Goal: Feedback & Contribution: Contribute content

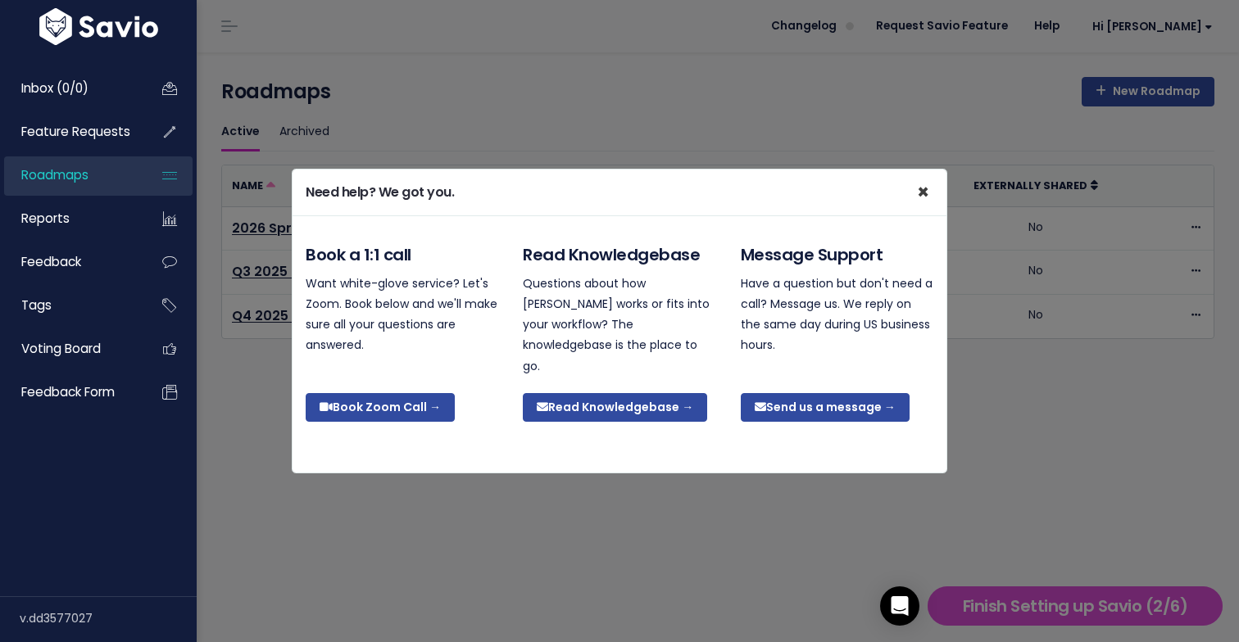
click at [925, 202] on span "×" at bounding box center [923, 192] width 12 height 27
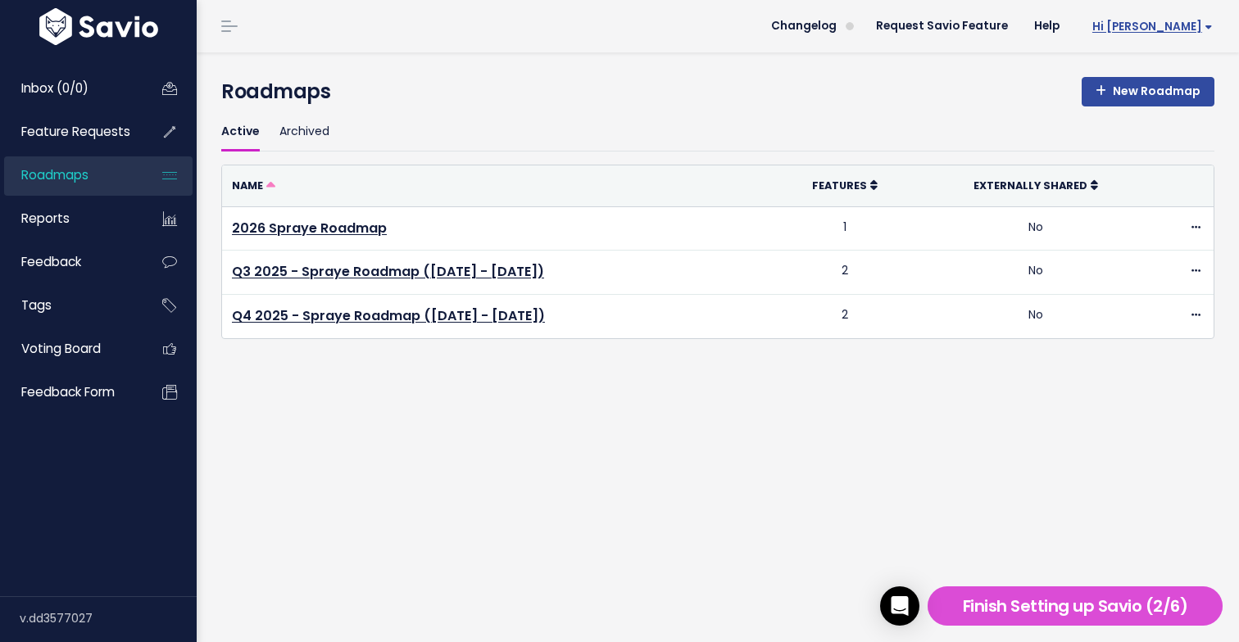
click at [1178, 28] on span "Hi [PERSON_NAME]" at bounding box center [1152, 26] width 120 height 12
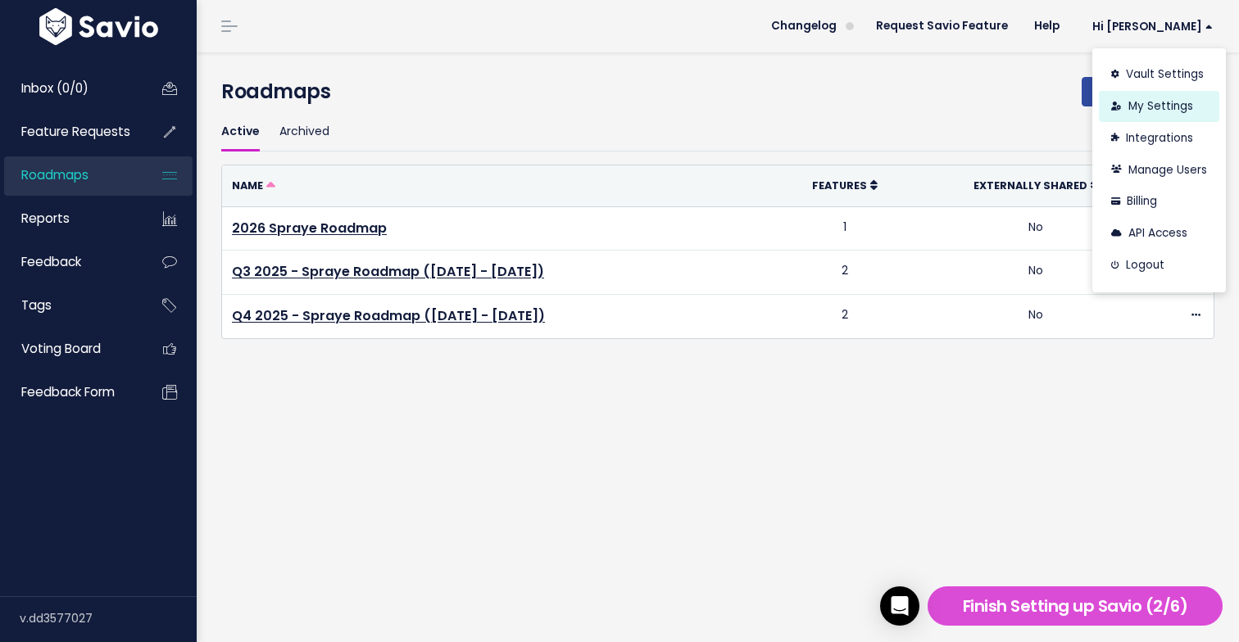
click at [1150, 111] on link "My Settings" at bounding box center [1159, 107] width 120 height 32
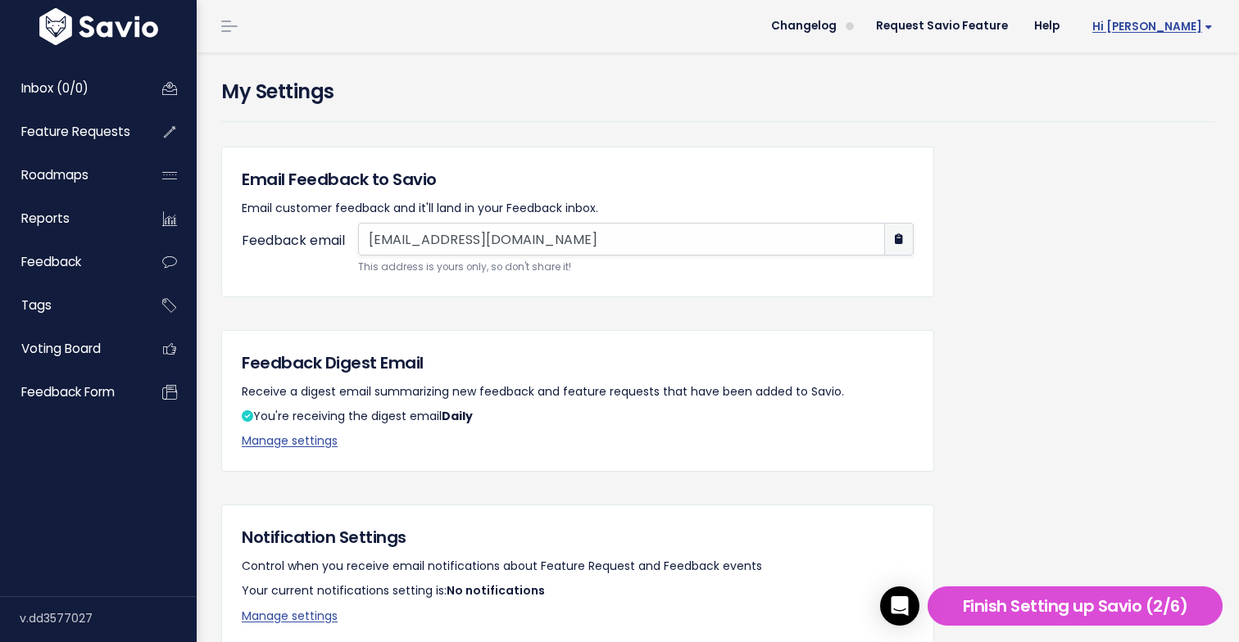
click at [1191, 23] on span "Hi [PERSON_NAME]" at bounding box center [1152, 26] width 120 height 12
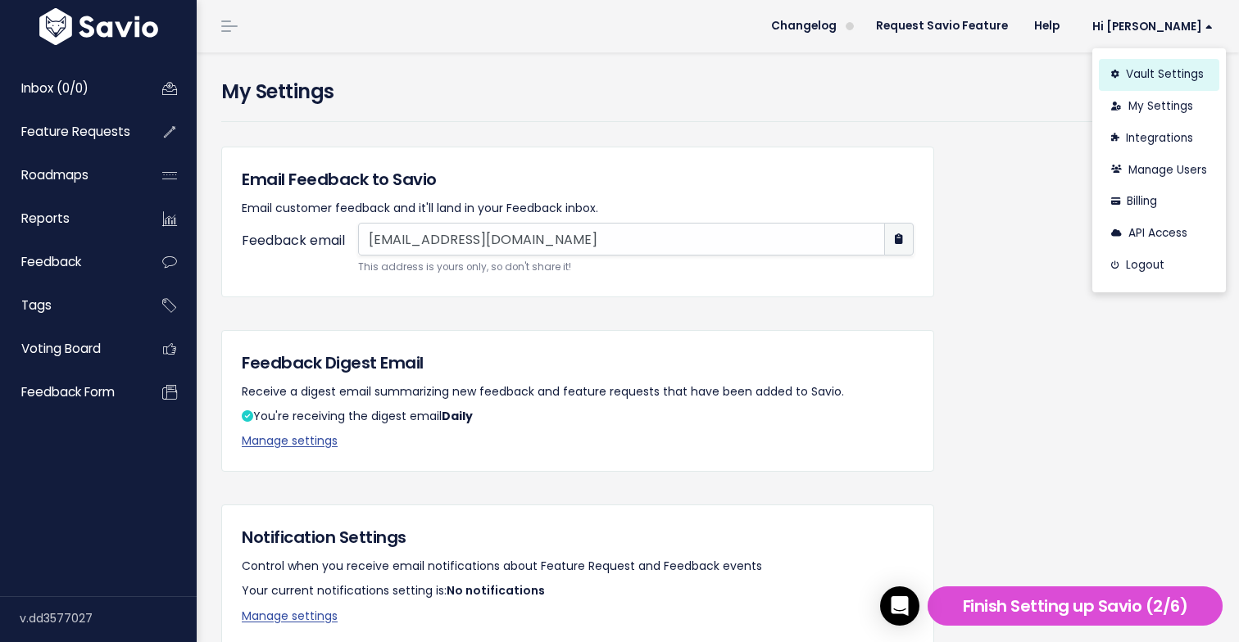
click at [1163, 69] on link "Vault Settings" at bounding box center [1159, 75] width 120 height 32
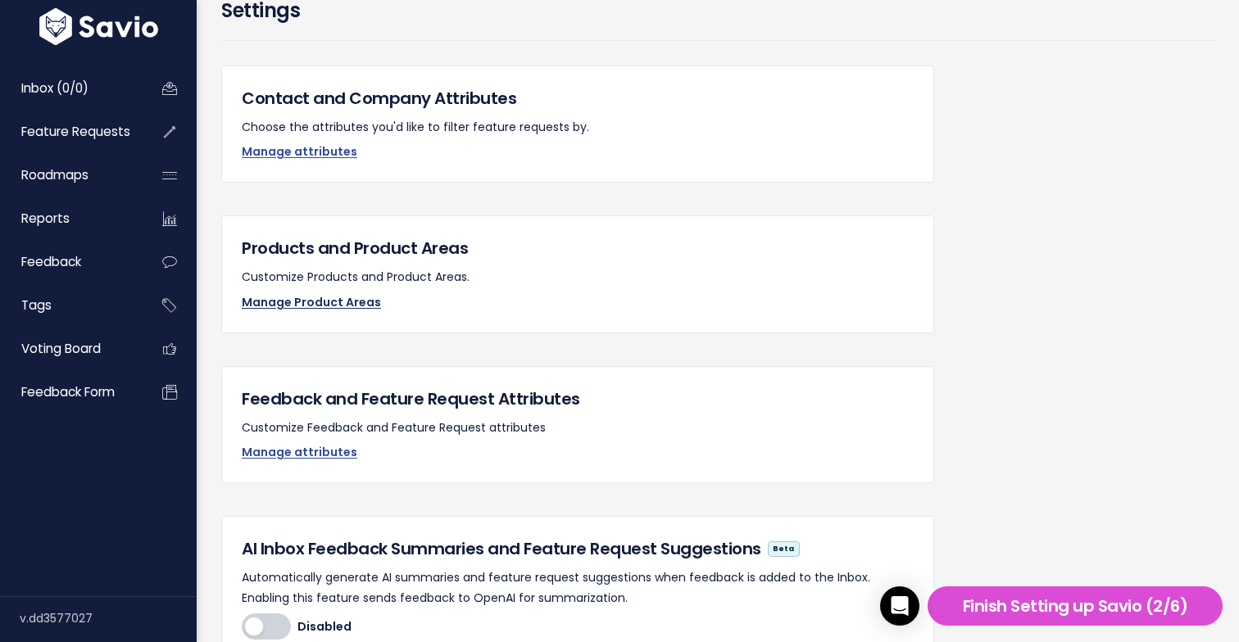
scroll to position [91, 0]
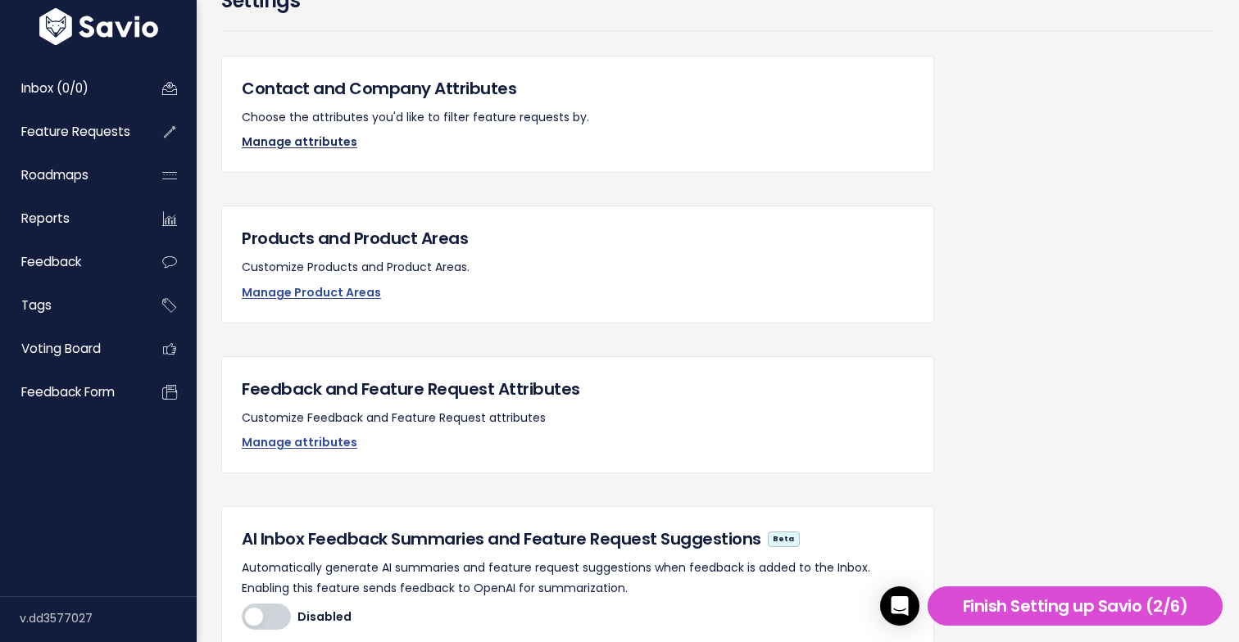
click at [307, 139] on link "Manage attributes" at bounding box center [300, 142] width 116 height 16
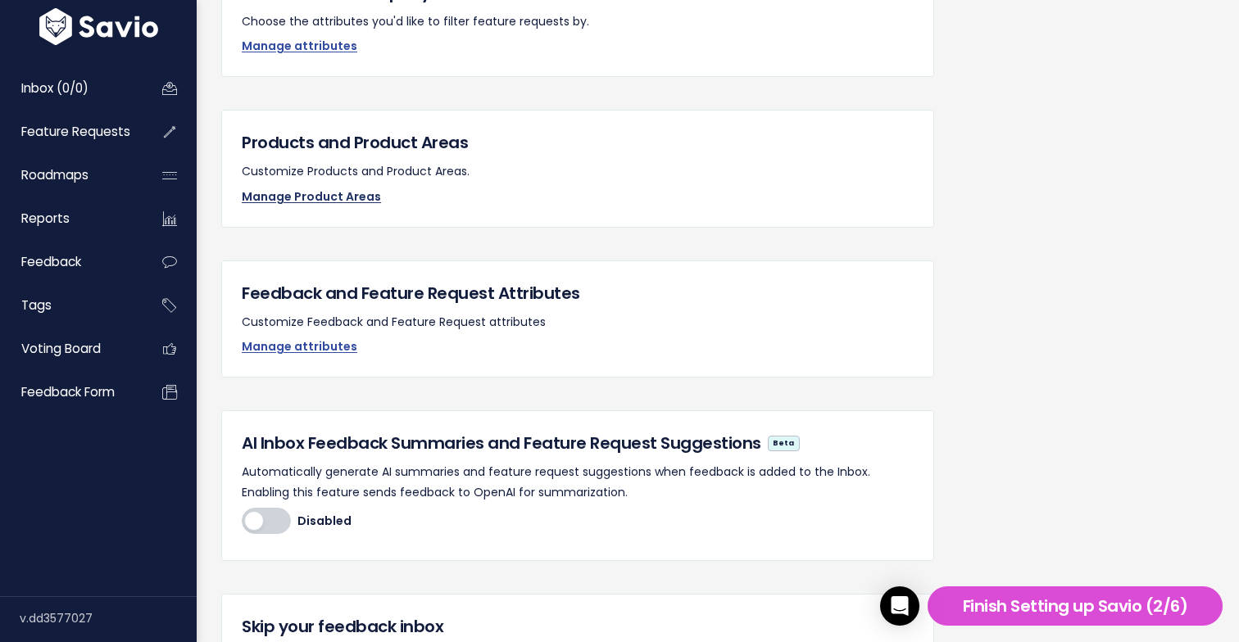
scroll to position [189, 0]
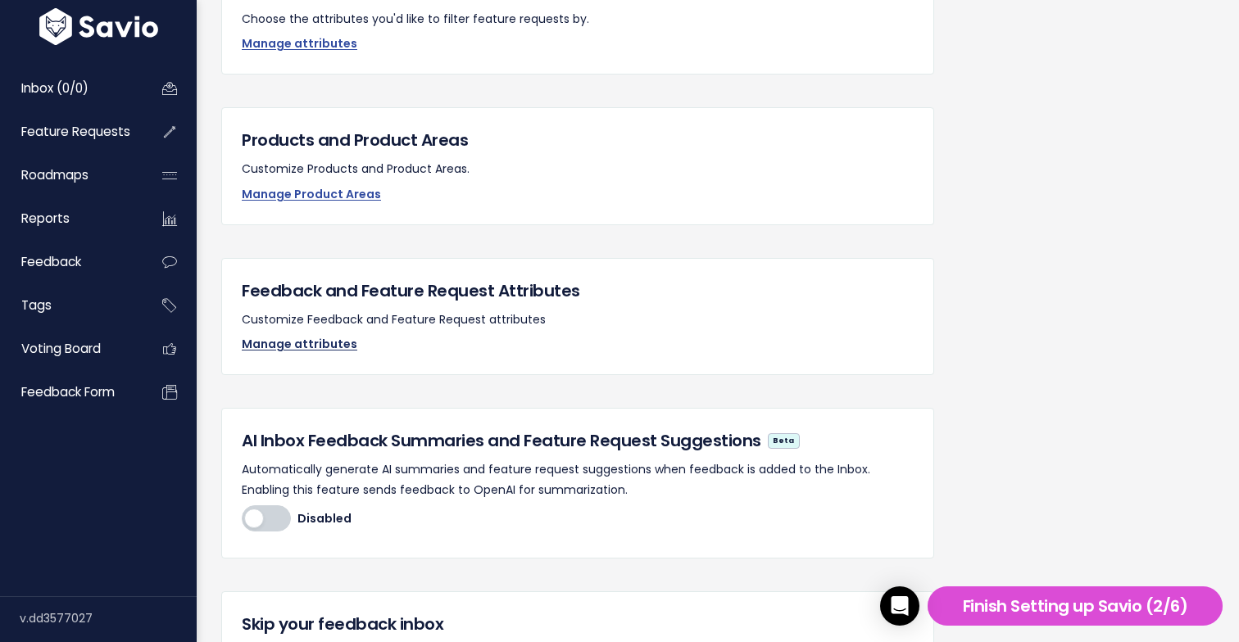
click at [318, 340] on link "Manage attributes" at bounding box center [300, 344] width 116 height 16
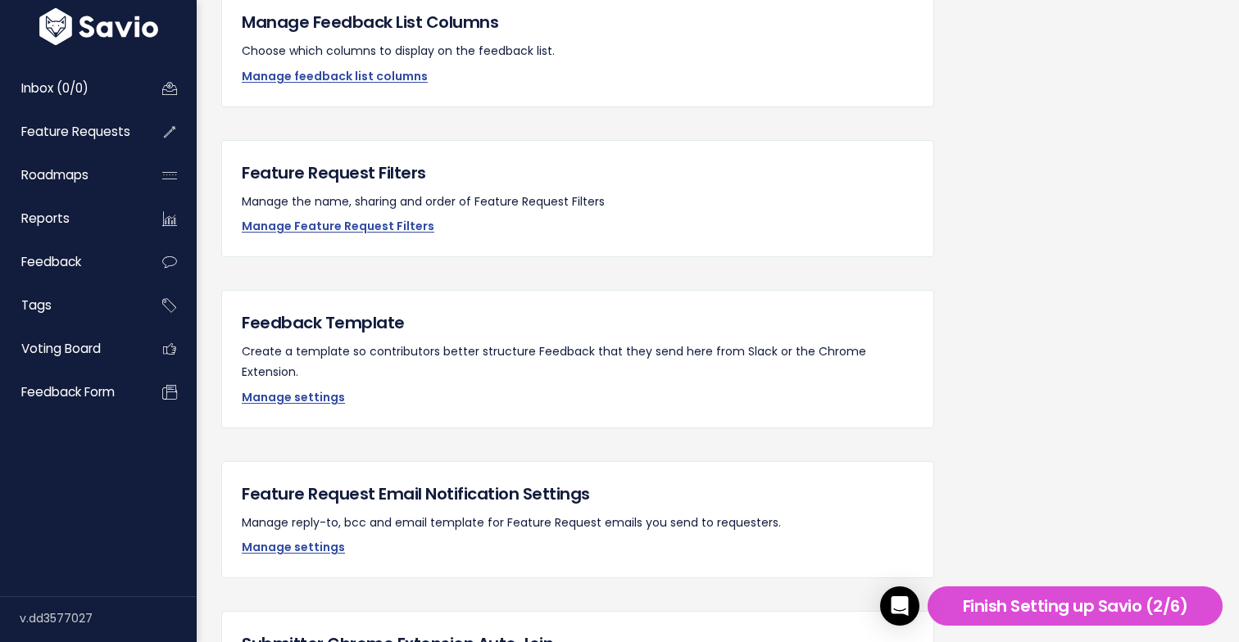
scroll to position [1403, 0]
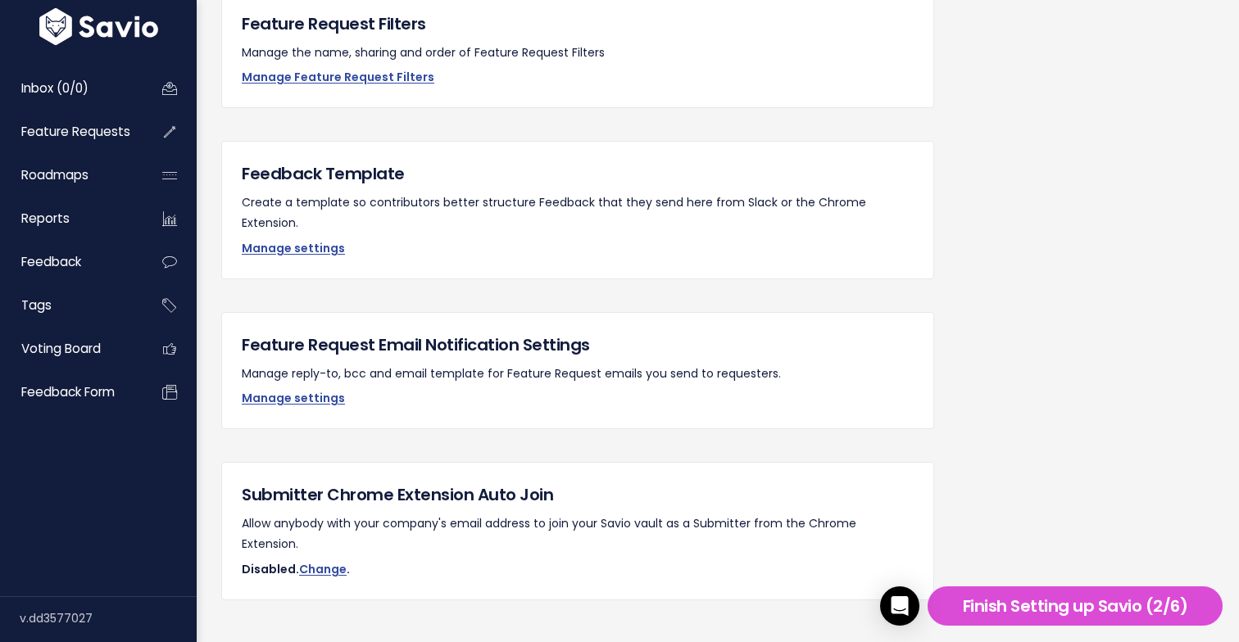
click at [305, 312] on div "Feature Request Email Notification Settings Manage reply-to, bcc and email temp…" at bounding box center [577, 370] width 713 height 117
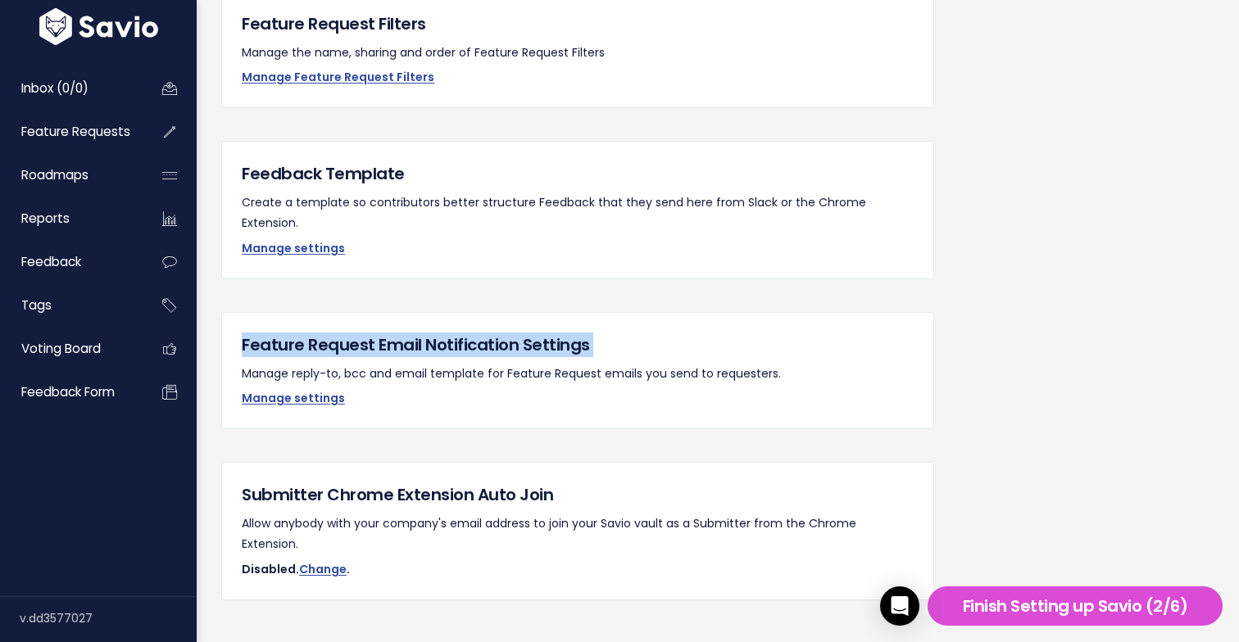
click at [305, 312] on div "Feature Request Email Notification Settings Manage reply-to, bcc and email temp…" at bounding box center [577, 370] width 713 height 117
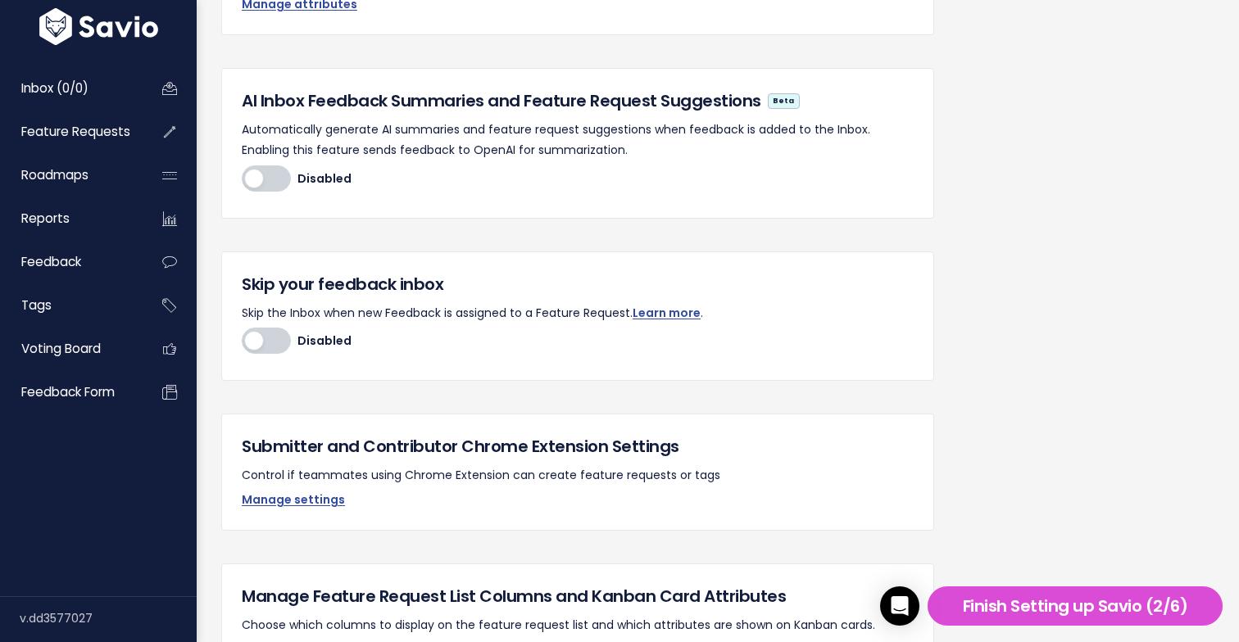
scroll to position [0, 0]
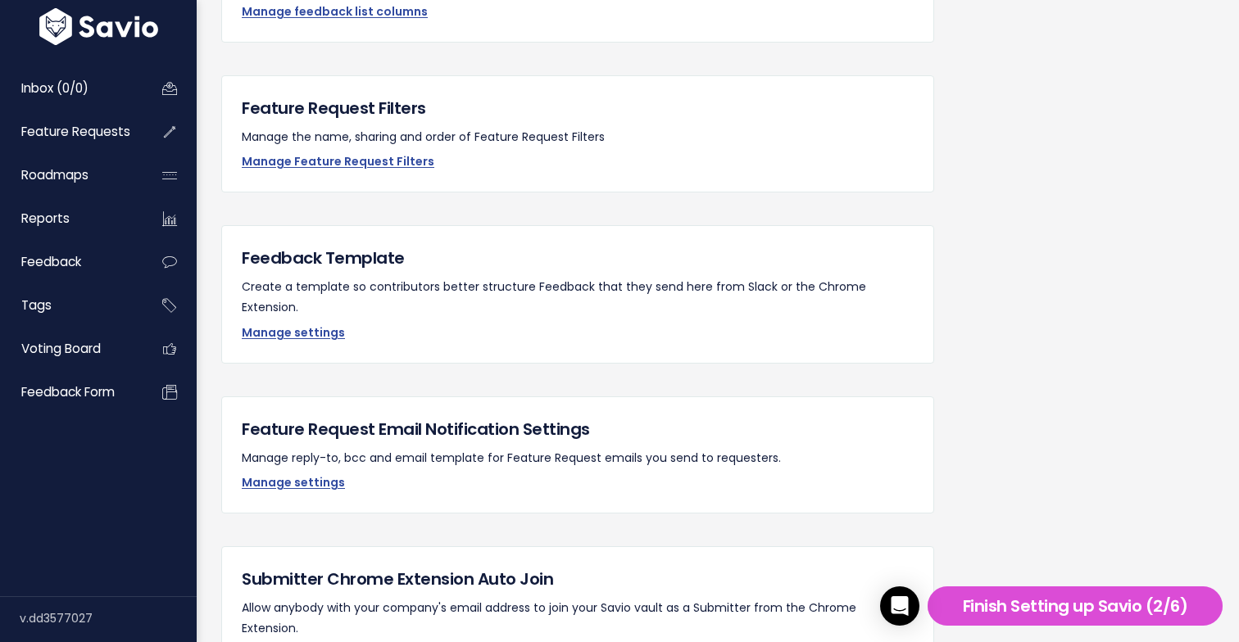
scroll to position [1309, 0]
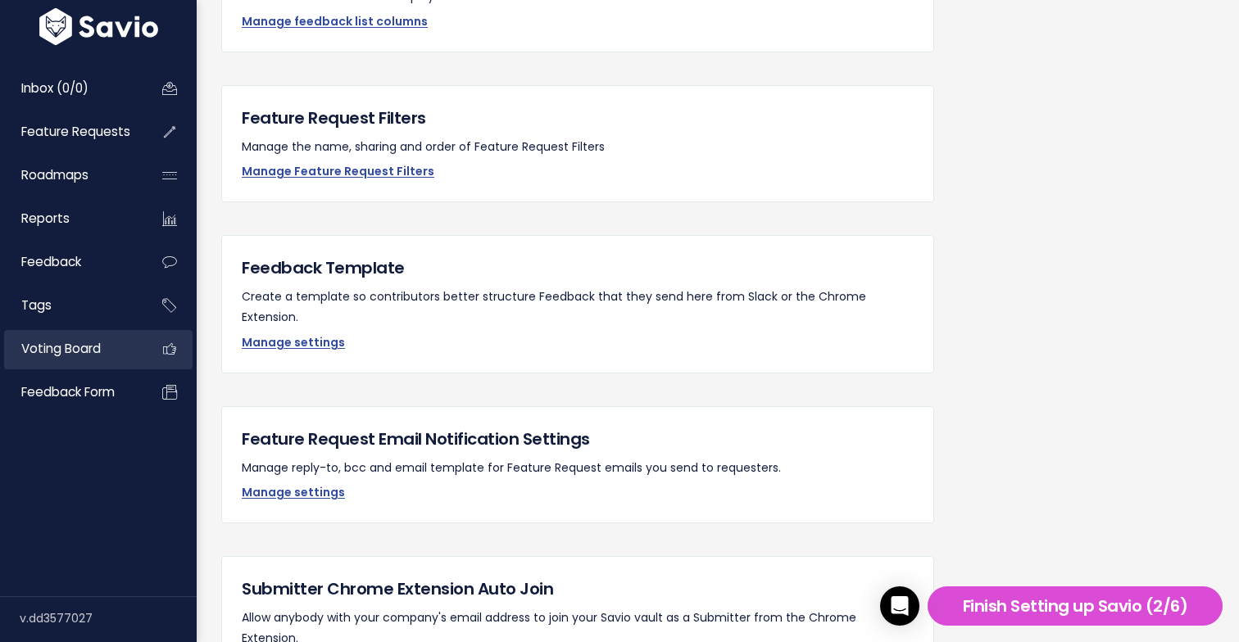
click at [79, 344] on span "Voting Board" at bounding box center [60, 348] width 79 height 17
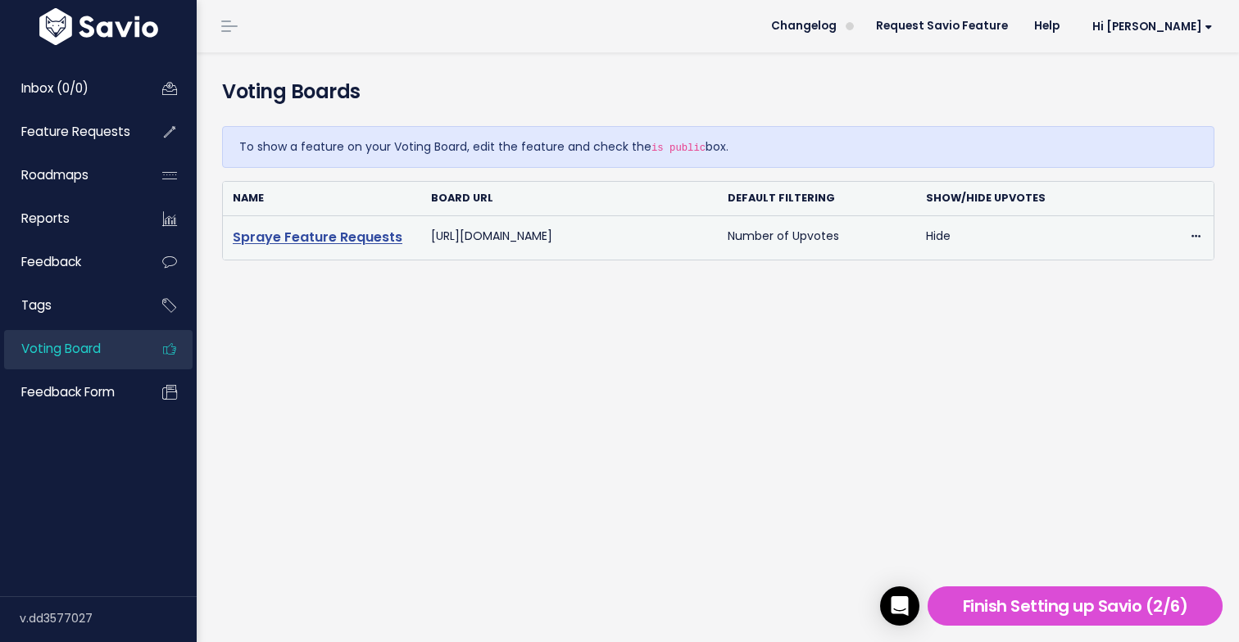
click at [364, 233] on link "Spraye Feature Requests" at bounding box center [318, 237] width 170 height 19
click at [1191, 235] on icon at bounding box center [1195, 237] width 9 height 11
click at [1165, 273] on link "Edit" at bounding box center [1138, 281] width 118 height 32
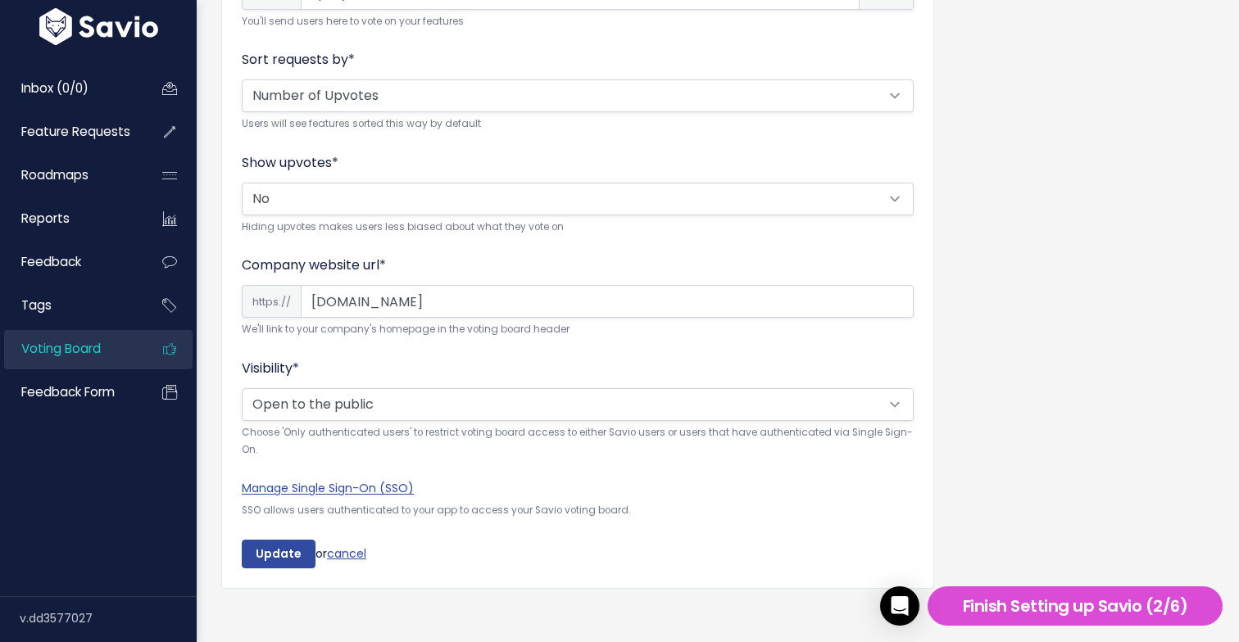
scroll to position [636, 0]
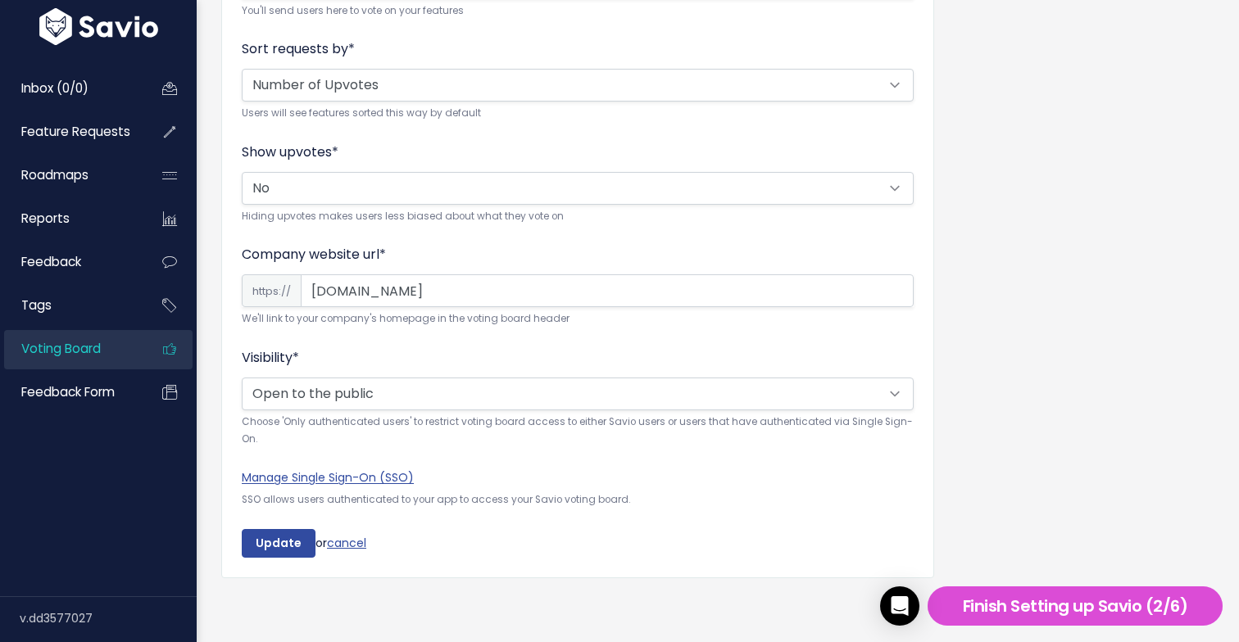
click at [871, 365] on div "Visibility * Open to the public Only authenticated users Choose 'Only authentic…" at bounding box center [578, 398] width 672 height 101
click at [819, 350] on div "Visibility * Open to the public Only authenticated users Choose 'Only authentic…" at bounding box center [578, 398] width 672 height 101
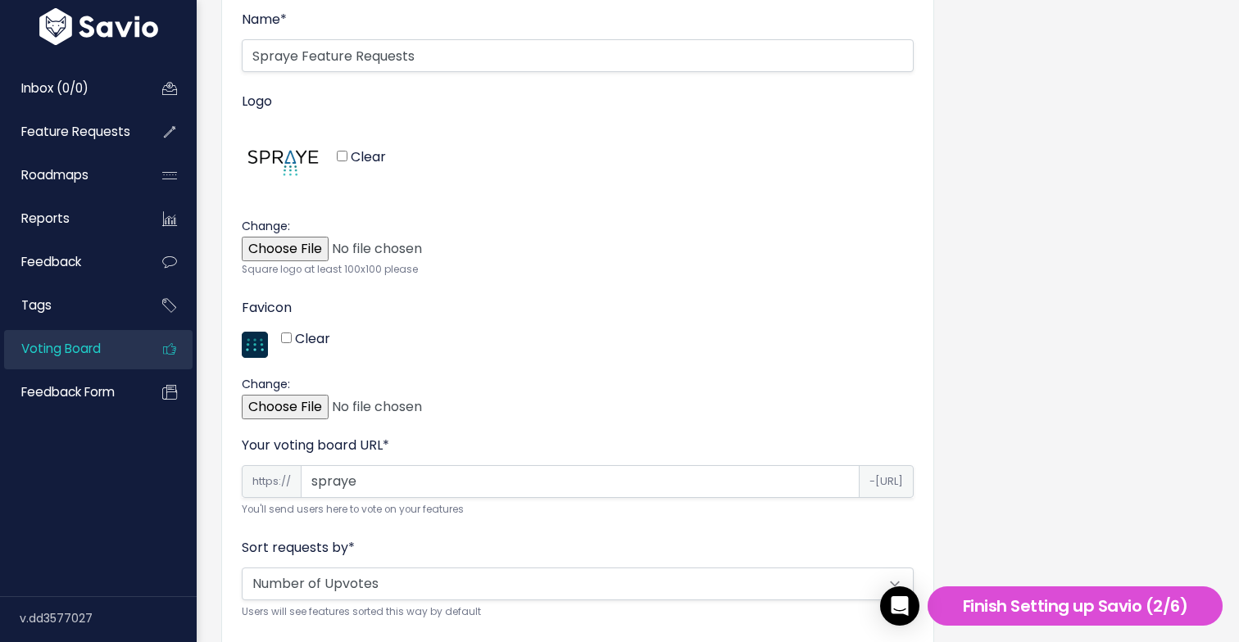
scroll to position [0, 0]
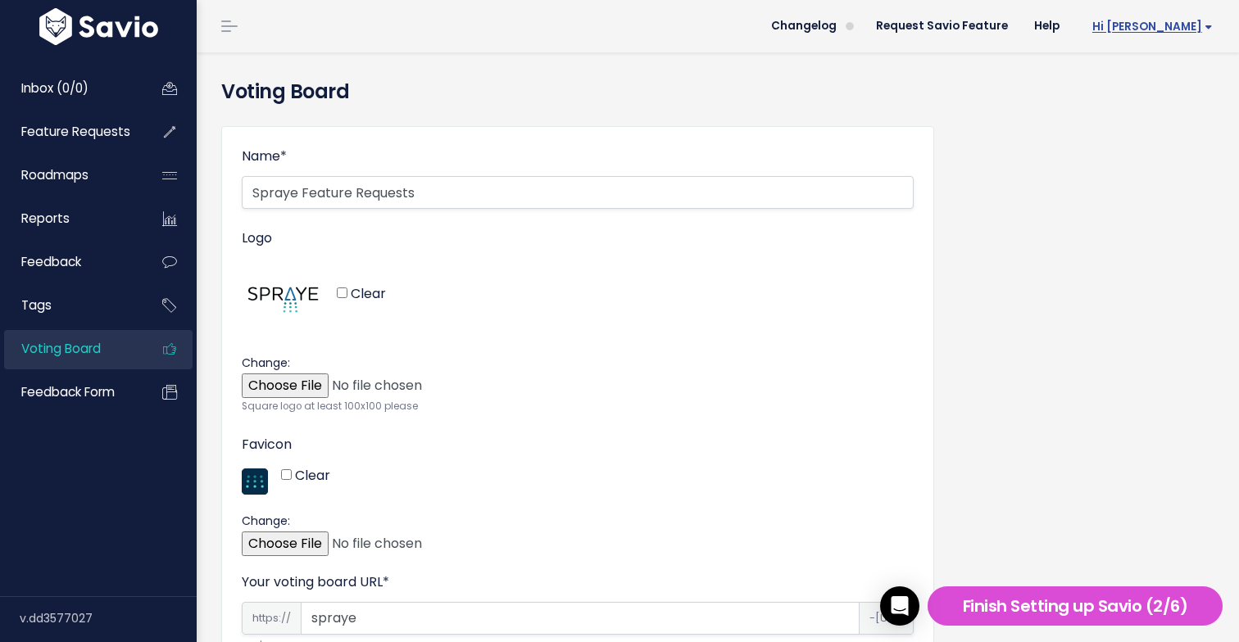
click at [1209, 29] on span "Hi [PERSON_NAME]" at bounding box center [1152, 26] width 120 height 12
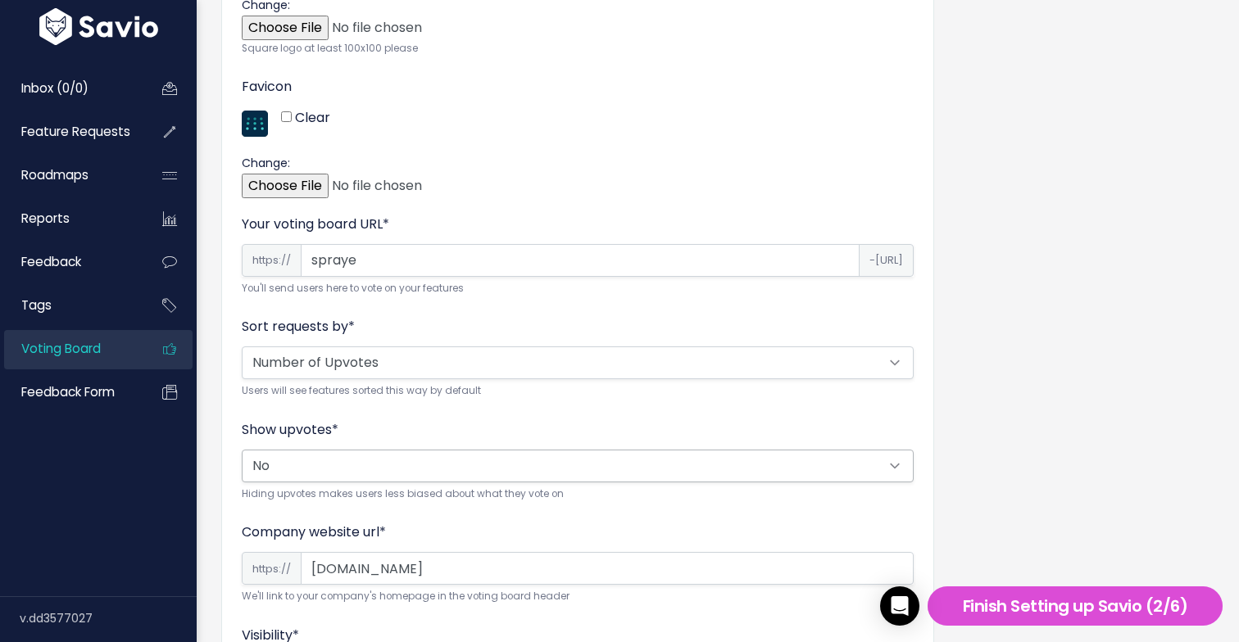
scroll to position [356, 0]
click at [706, 367] on select "Alphabetical Random Number of Upvotes" at bounding box center [578, 364] width 672 height 33
select select "random"
click at [710, 400] on small "Users will see features sorted this way by default" at bounding box center [578, 392] width 672 height 17
click at [659, 320] on div "Sort requests by * Alphabetical Random Number of Upvotes Users will see feature…" at bounding box center [578, 360] width 672 height 83
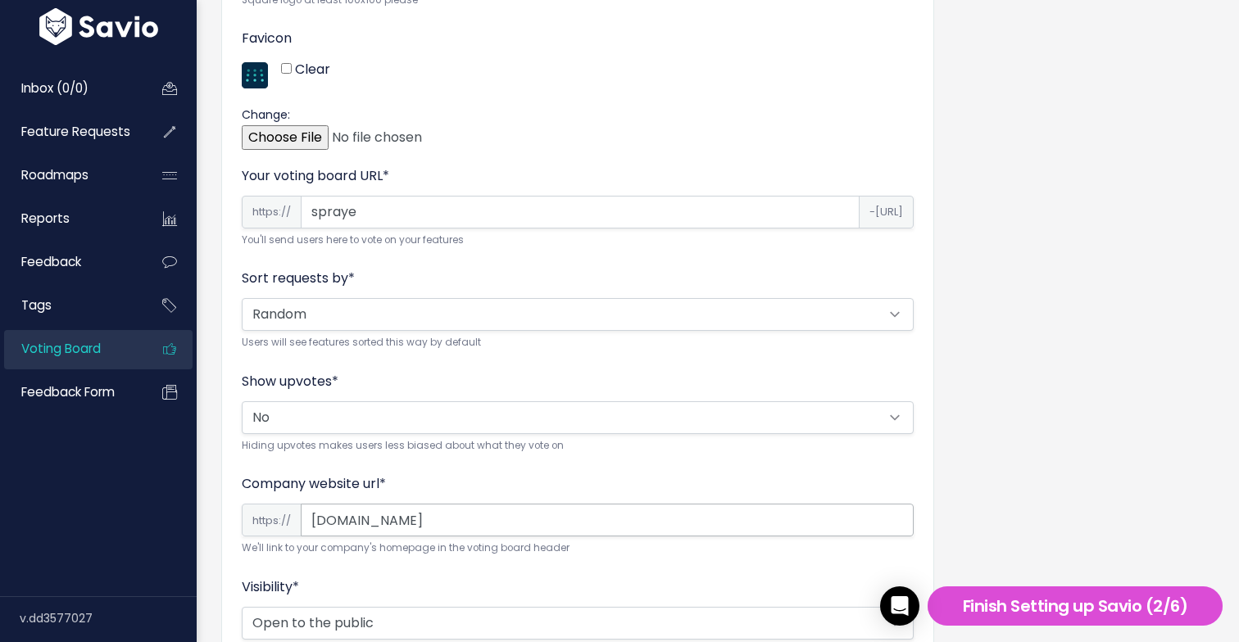
scroll to position [636, 0]
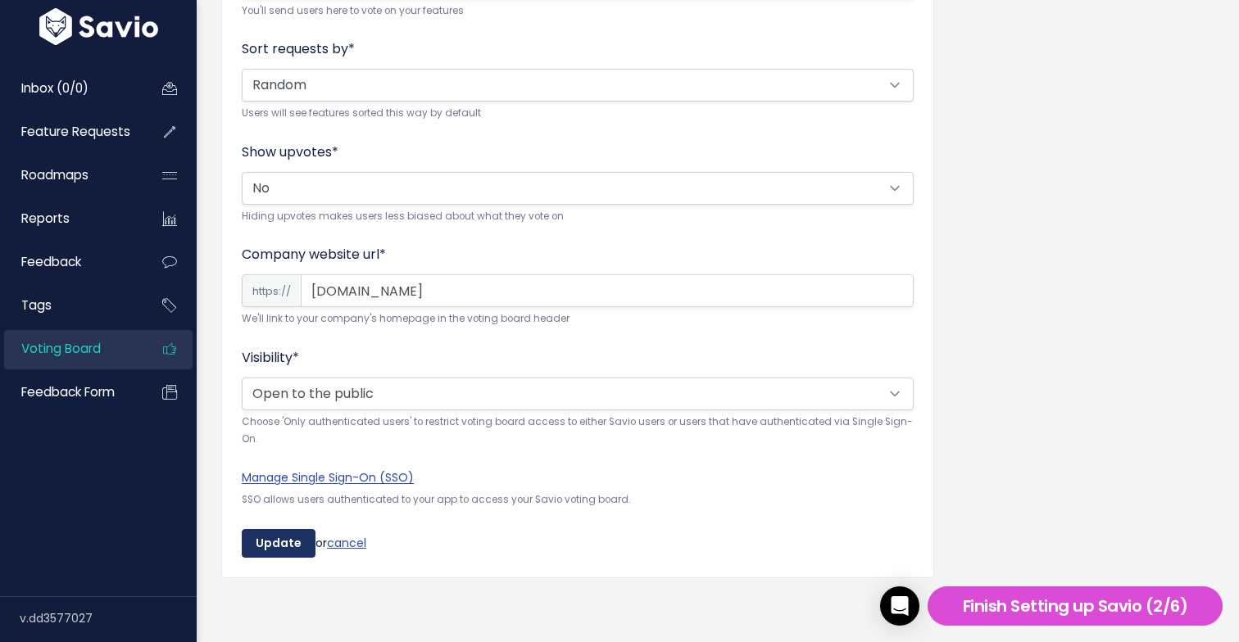
click at [272, 535] on input "Update" at bounding box center [279, 543] width 74 height 29
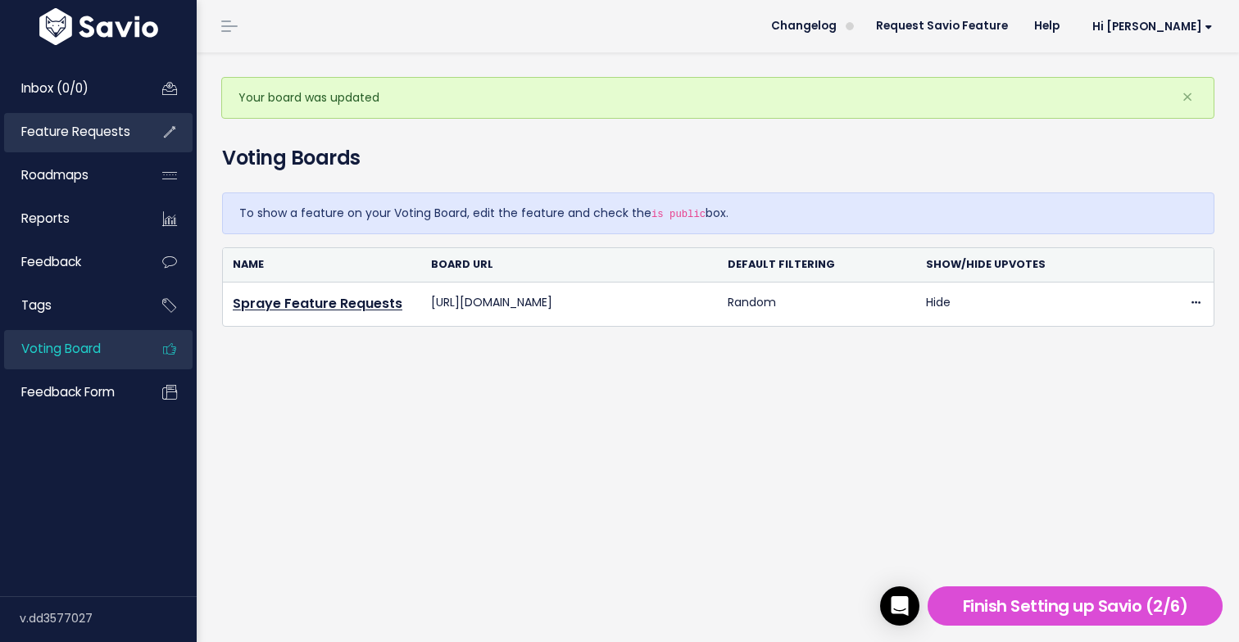
click at [116, 135] on span "Feature Requests" at bounding box center [75, 131] width 109 height 17
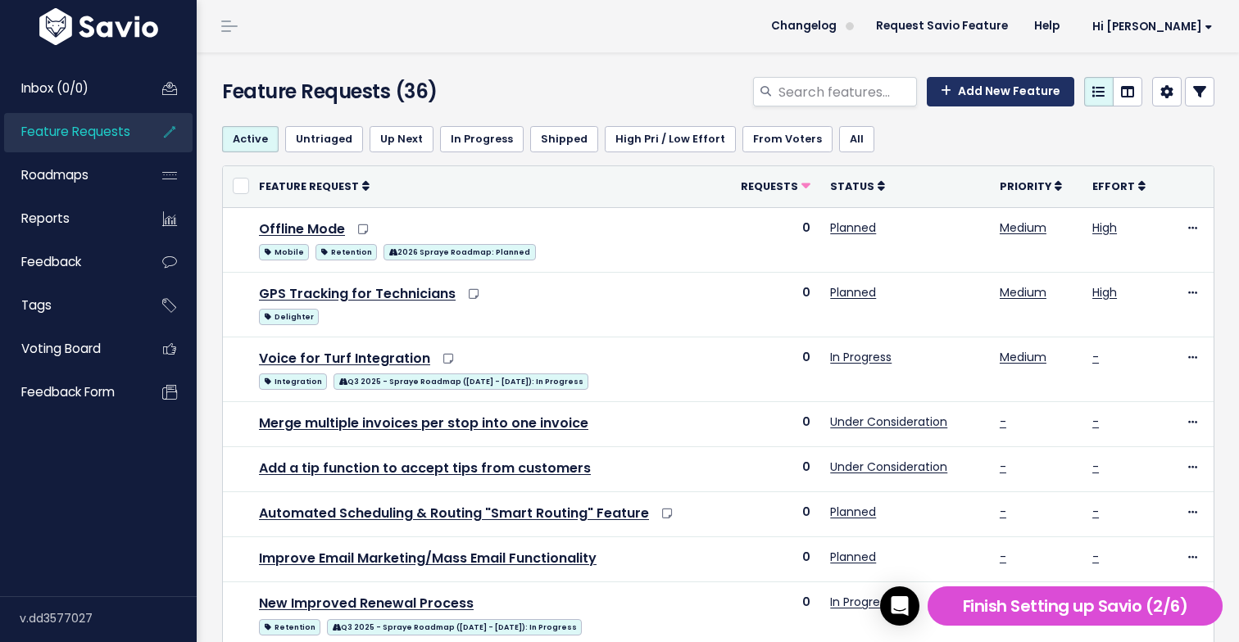
click at [977, 95] on link "Add New Feature" at bounding box center [1000, 91] width 147 height 29
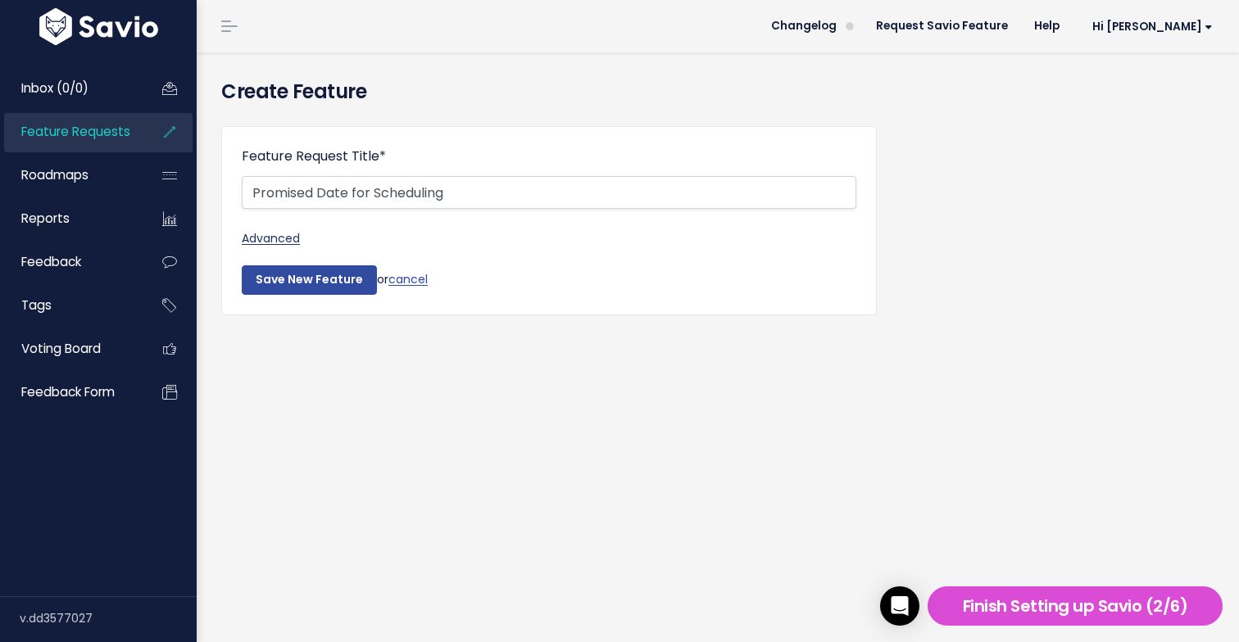
type input "Promised Date for Scheduling"
click at [276, 234] on link "Advanced" at bounding box center [549, 239] width 615 height 20
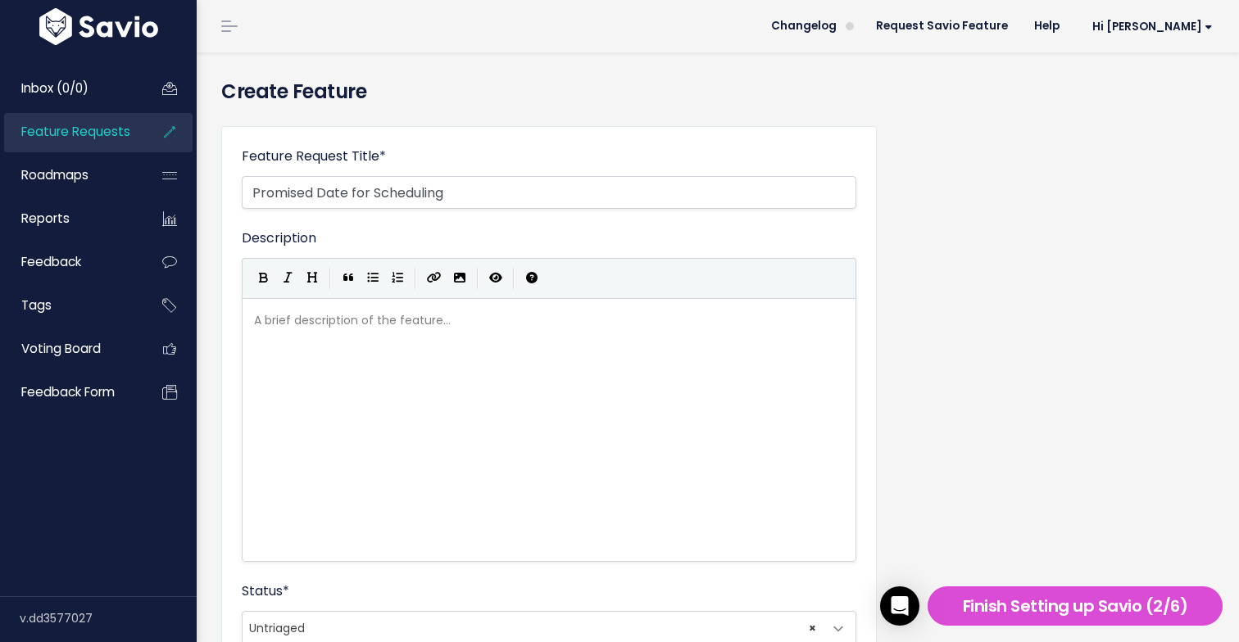
scroll to position [6, 0]
click at [328, 351] on div "A brief description of the feature... xxxxxxxxxx" at bounding box center [570, 450] width 638 height 287
type textarea "Add an option to set a "promised date"
type textarea "" for a specific service for a specific sutomer"
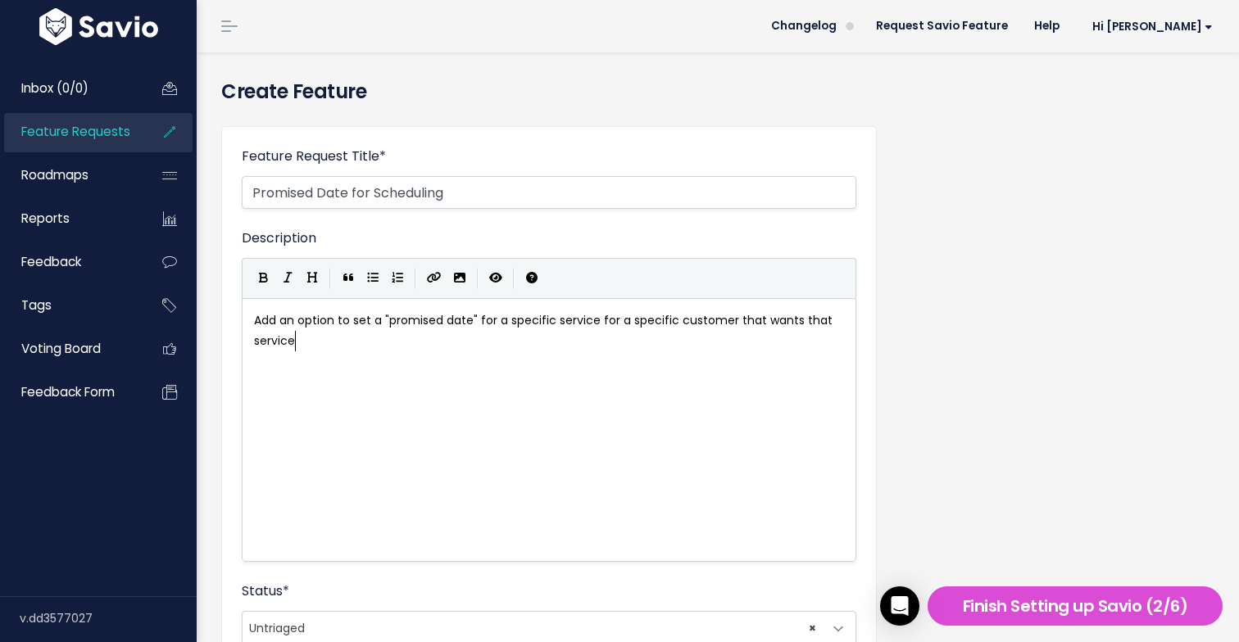
scroll to position [6, 191]
type textarea "customer that wants that service completed on a spe"
type textarea "certain date so that it can be taken into accc"
type textarea "out"
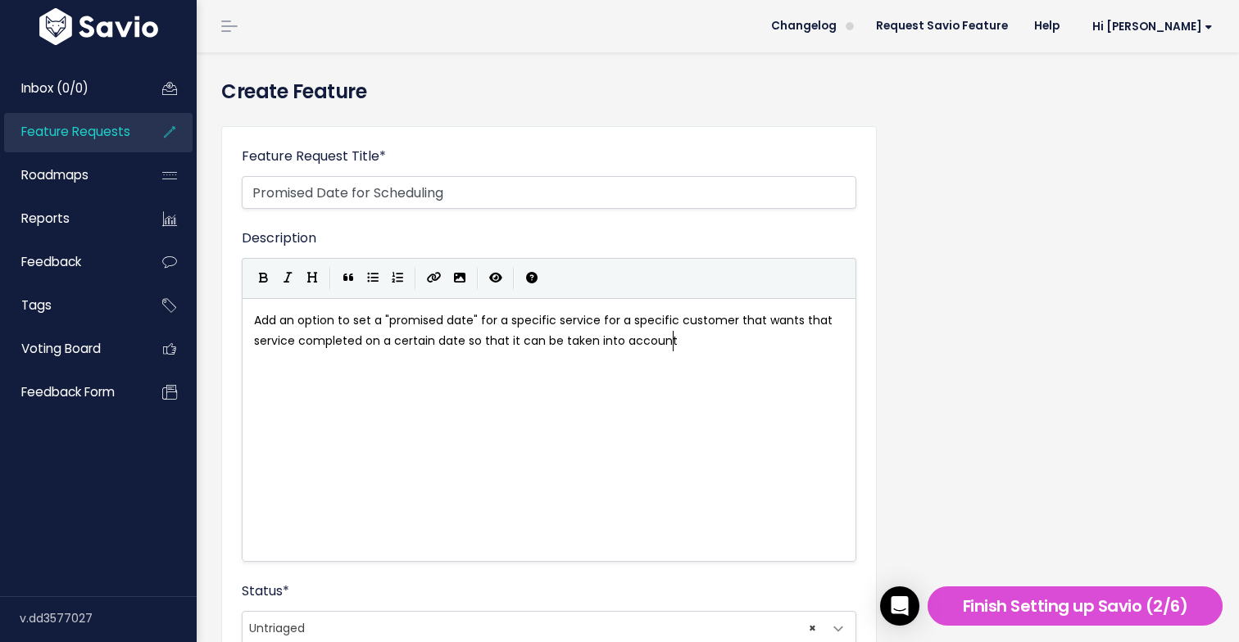
type textarea "nt h"
type textarea "when schedulign ro"
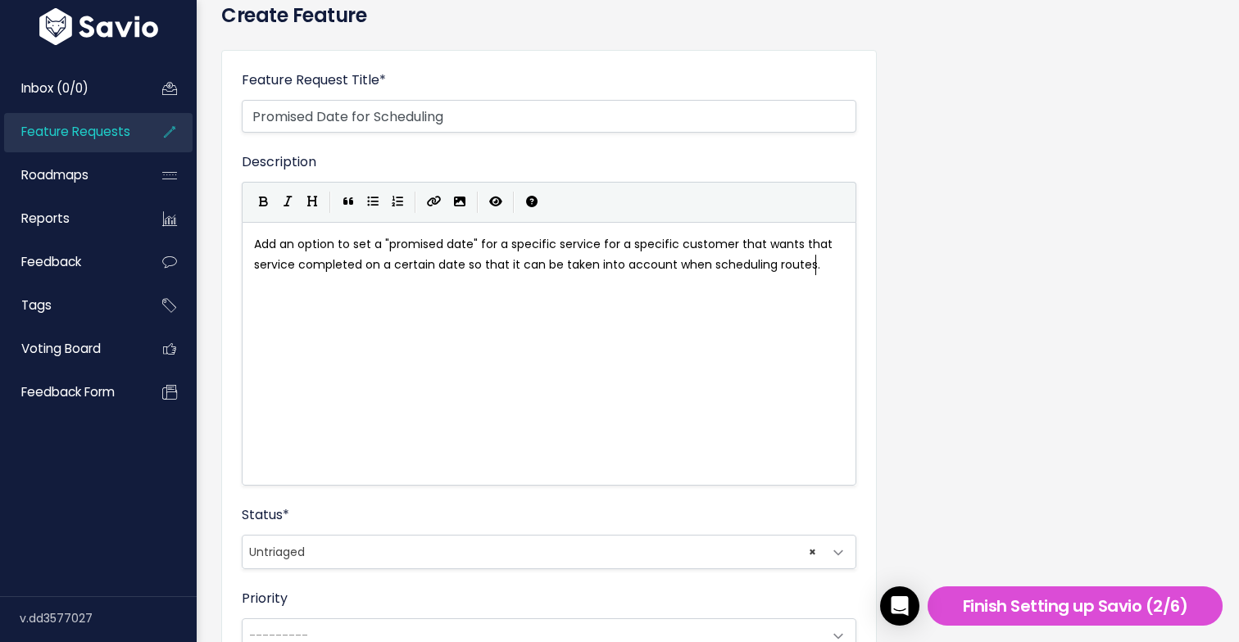
scroll to position [99, 0]
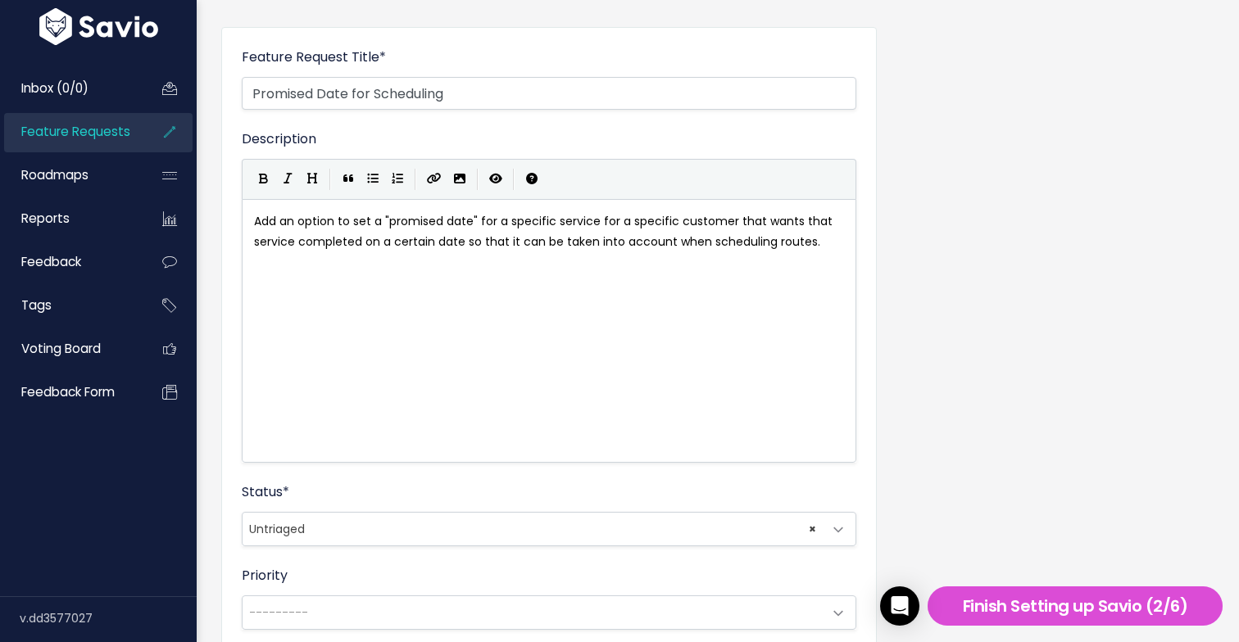
type textarea "ng routes."
click at [355, 536] on span "× Untriaged" at bounding box center [533, 529] width 580 height 33
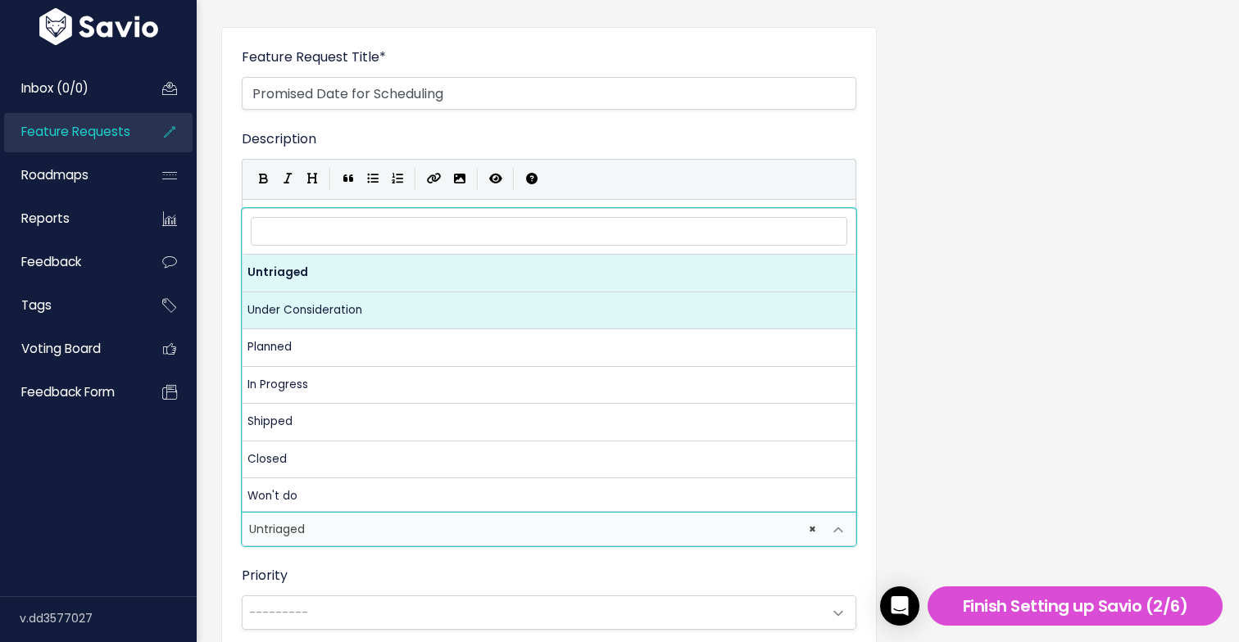
select select "UNDER_CONSIDERATION"
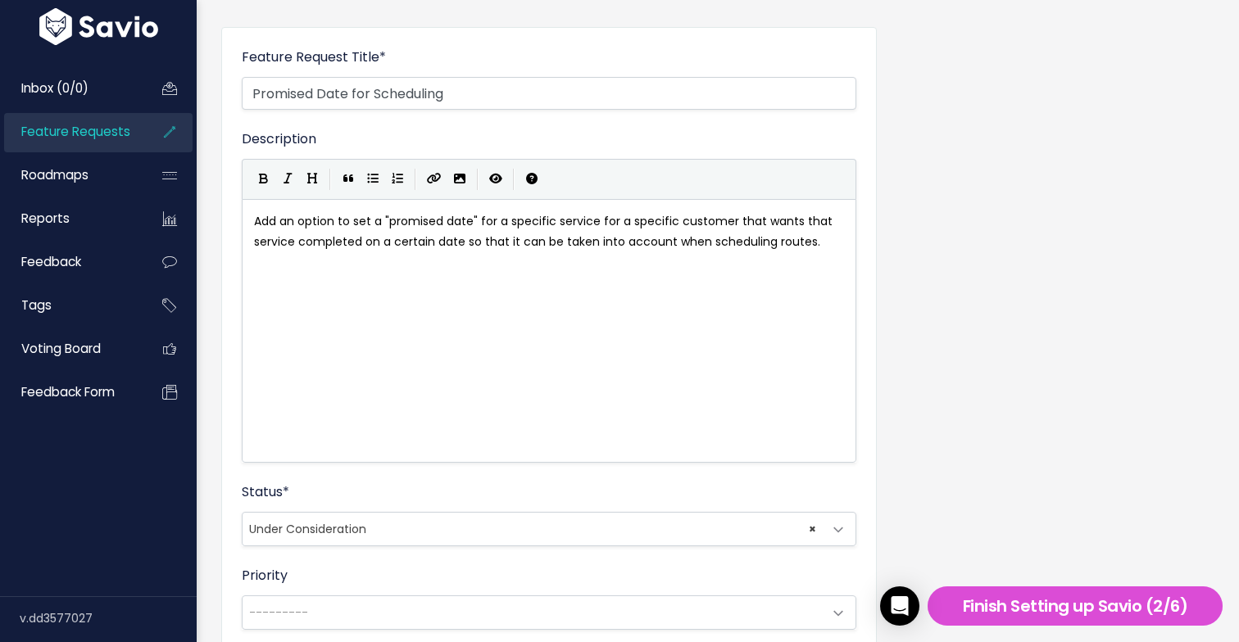
click at [424, 487] on div "Status * Untriaged Under Consideration Planned In Progress Shipped Closed Won't…" at bounding box center [549, 515] width 615 height 64
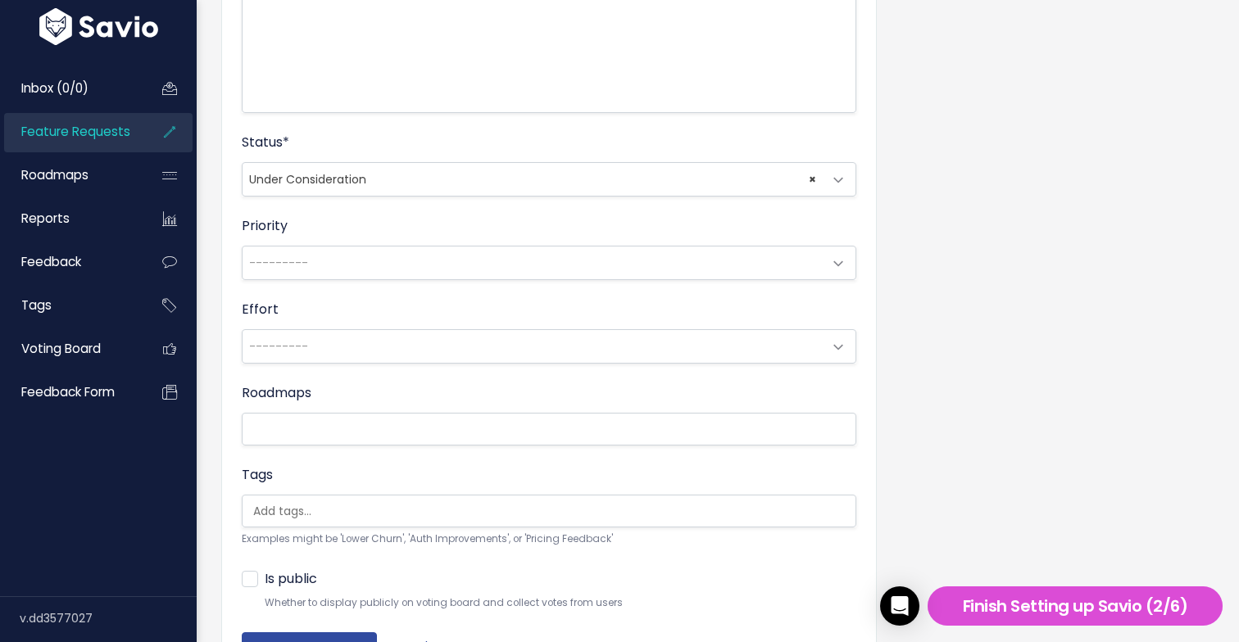
scroll to position [453, 0]
click at [441, 350] on span "---------" at bounding box center [533, 342] width 580 height 33
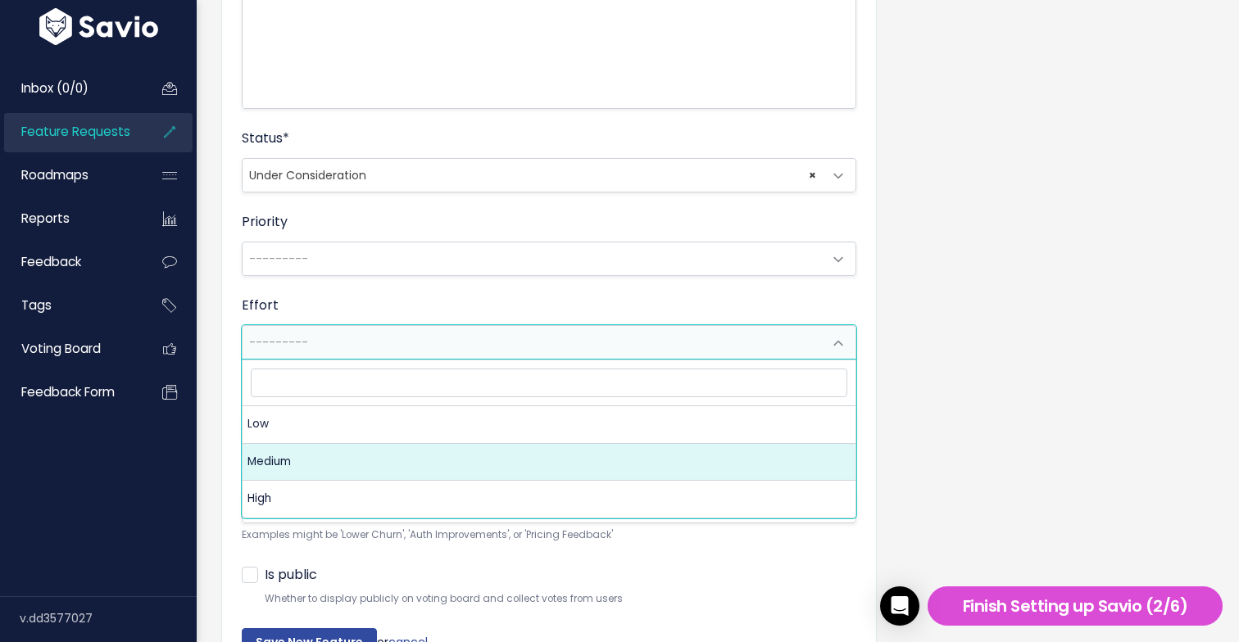
select select "2_MEDIUM"
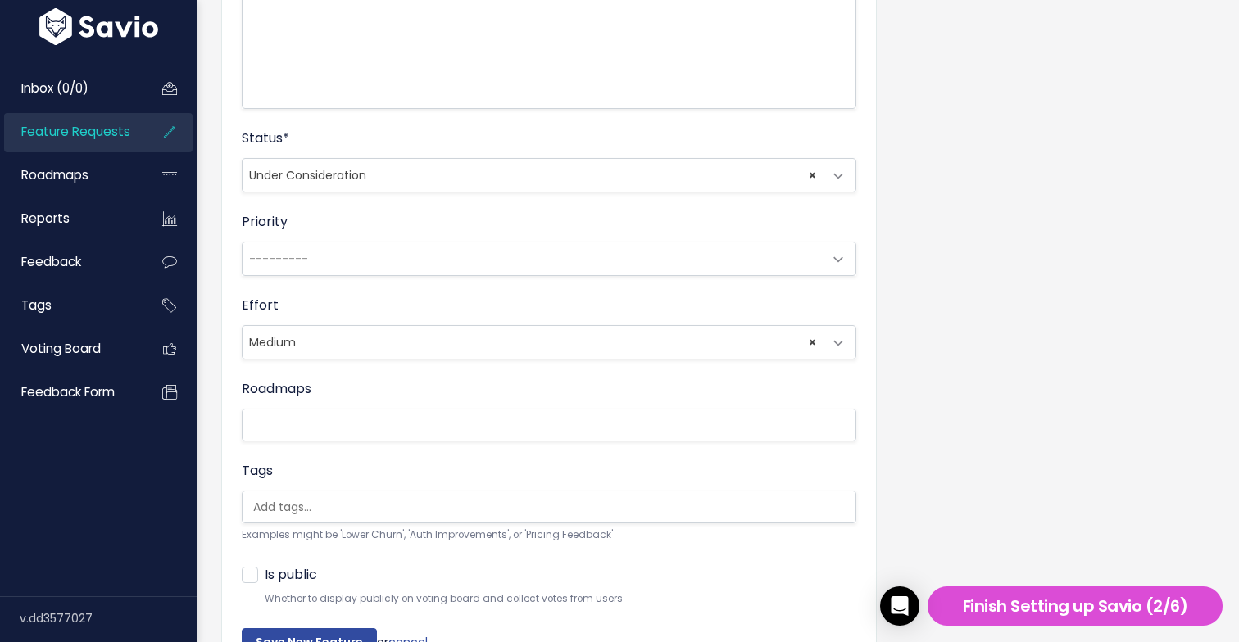
click at [470, 306] on div "Effort --------- Low Medium High × Medium" at bounding box center [549, 328] width 615 height 64
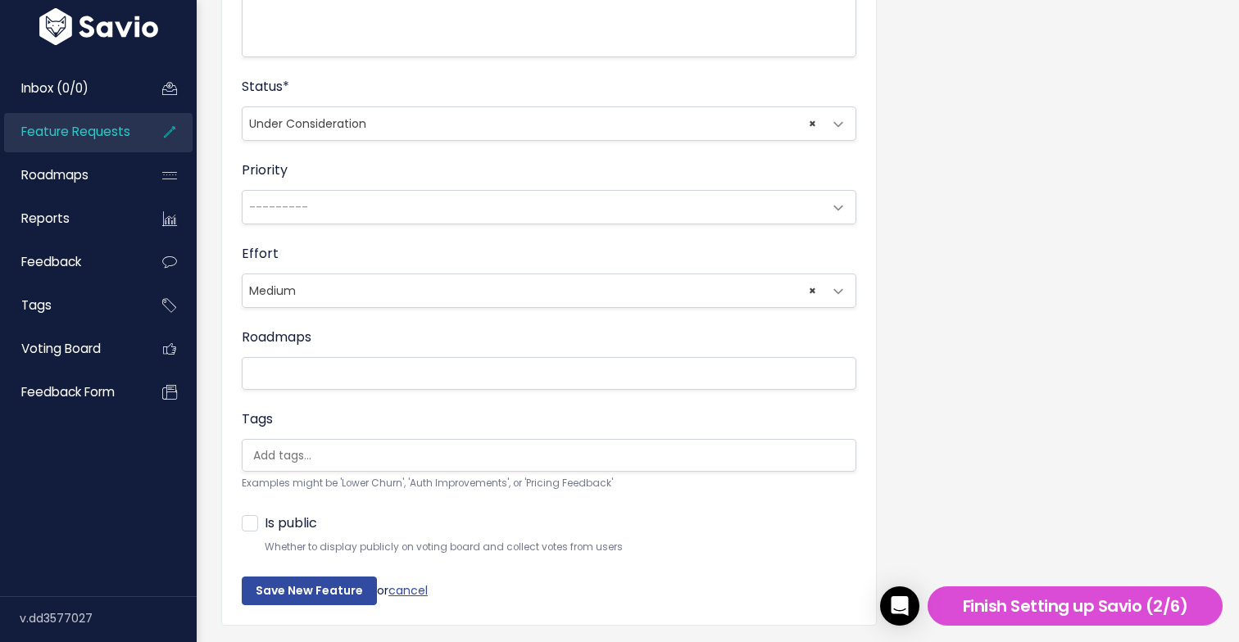
scroll to position [536, 0]
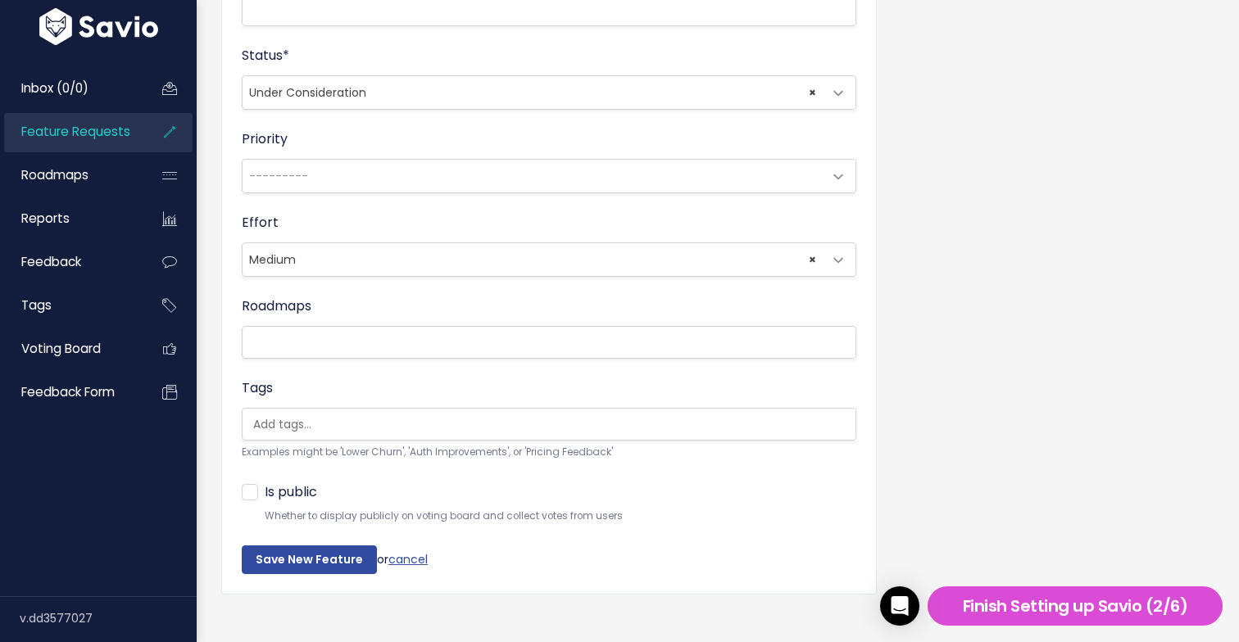
click at [463, 343] on li at bounding box center [545, 342] width 597 height 20
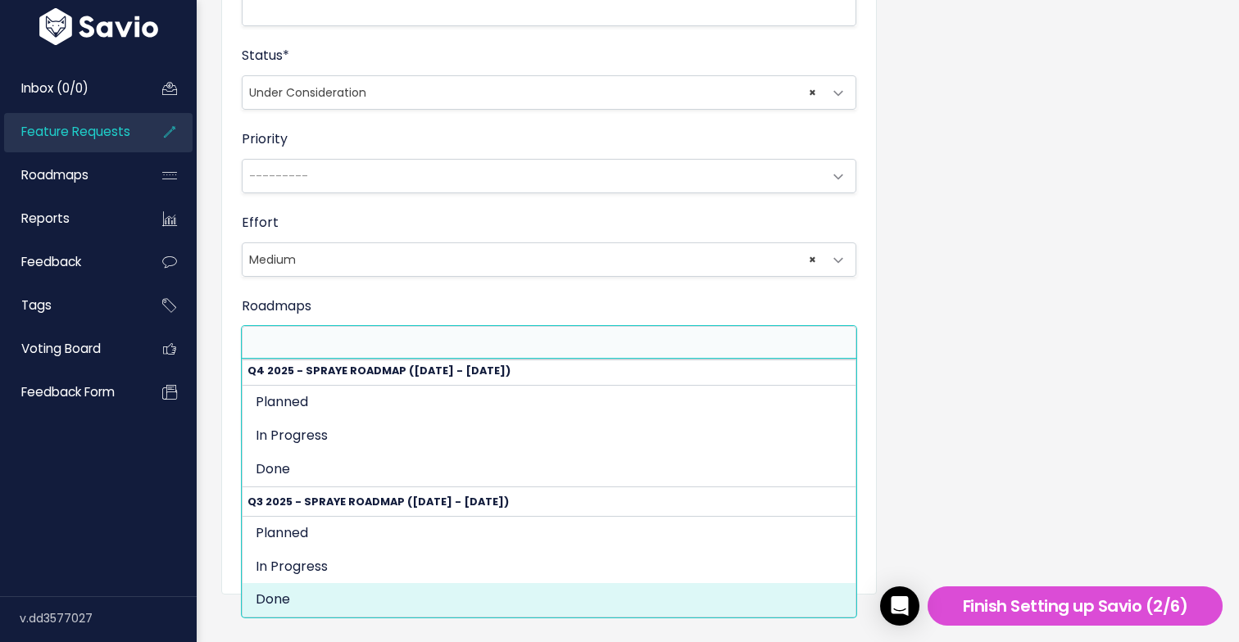
scroll to position [552, 0]
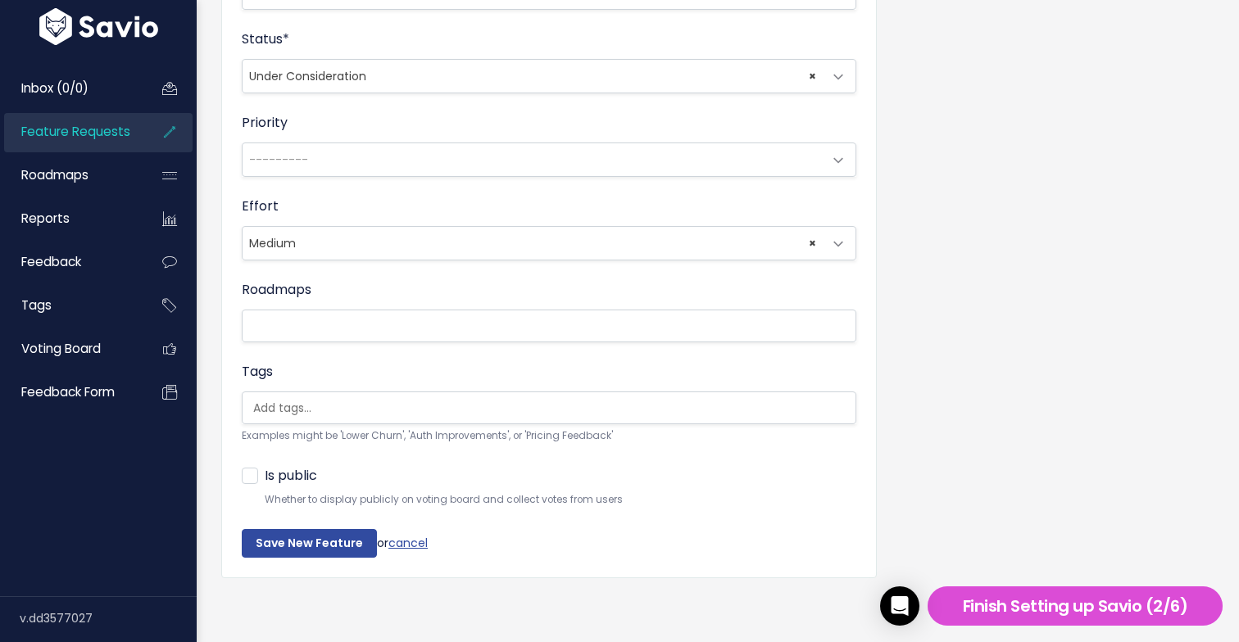
click at [931, 341] on div "Feature Request Title * Promised Date for Scheduling Advanced Description Add a…" at bounding box center [718, 88] width 1018 height 1055
click at [265, 472] on label "Is public" at bounding box center [291, 477] width 52 height 24
click at [265, 472] on input "Is public" at bounding box center [270, 470] width 11 height 11
checkbox input "true"
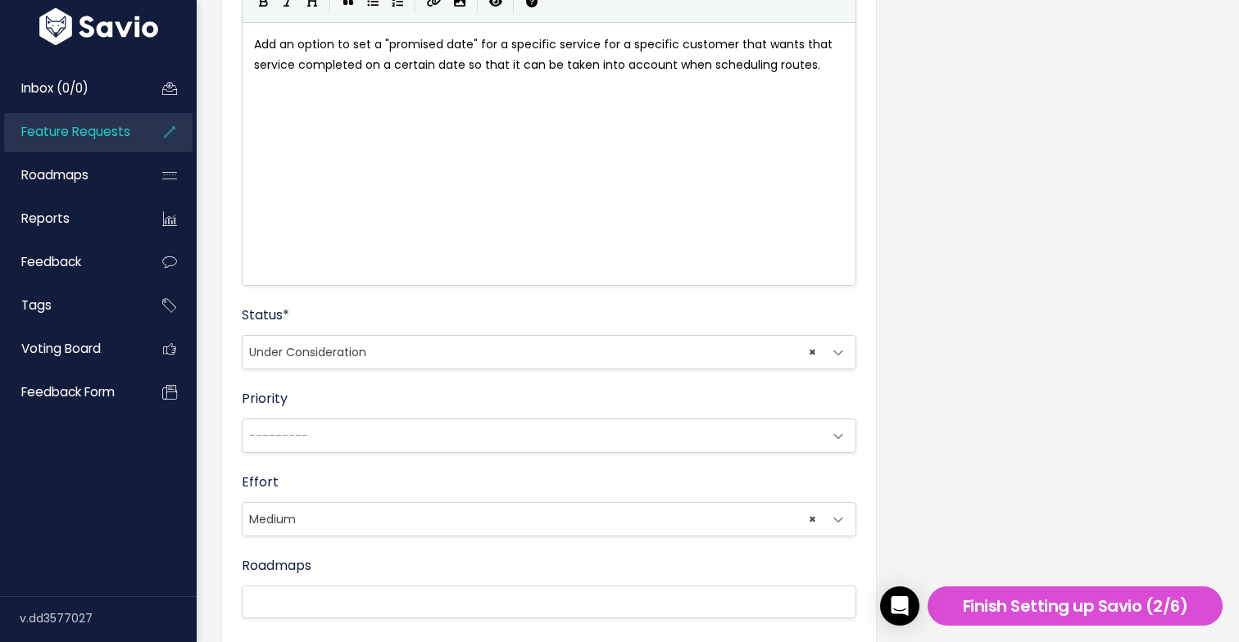
scroll to position [238, 0]
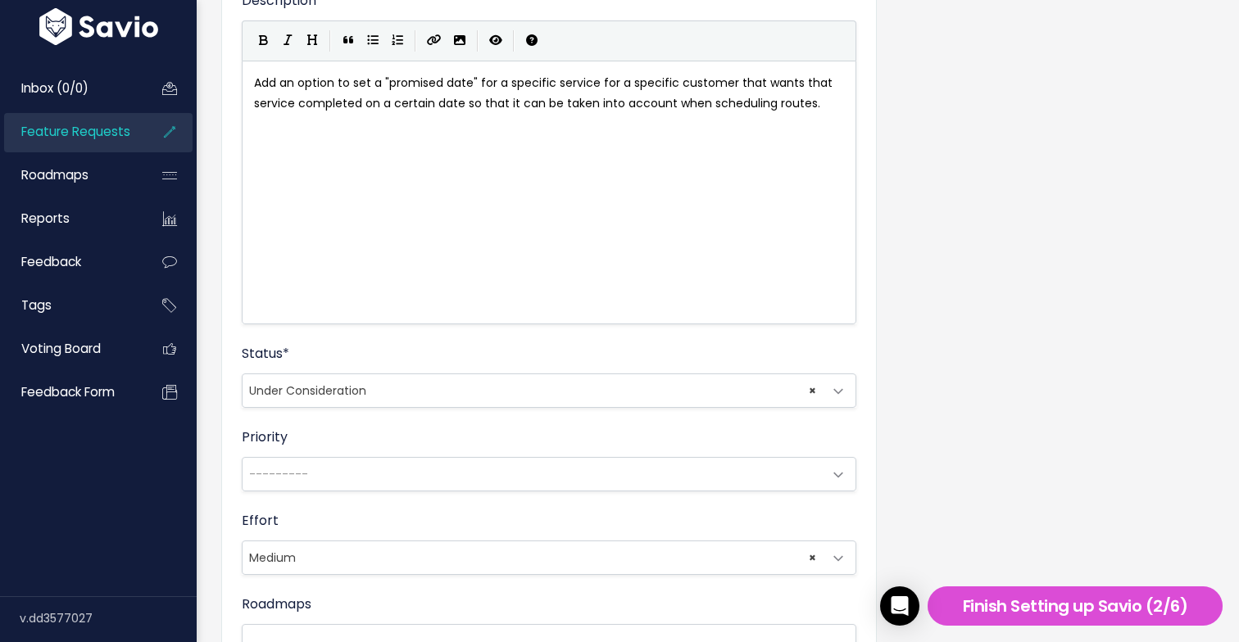
click at [455, 102] on span "Add an option to set a "promised date" for a specific service for a specific cu…" at bounding box center [545, 93] width 582 height 37
type textarea "Add an option to set a "promised date" for a specific service for a specific cu…"
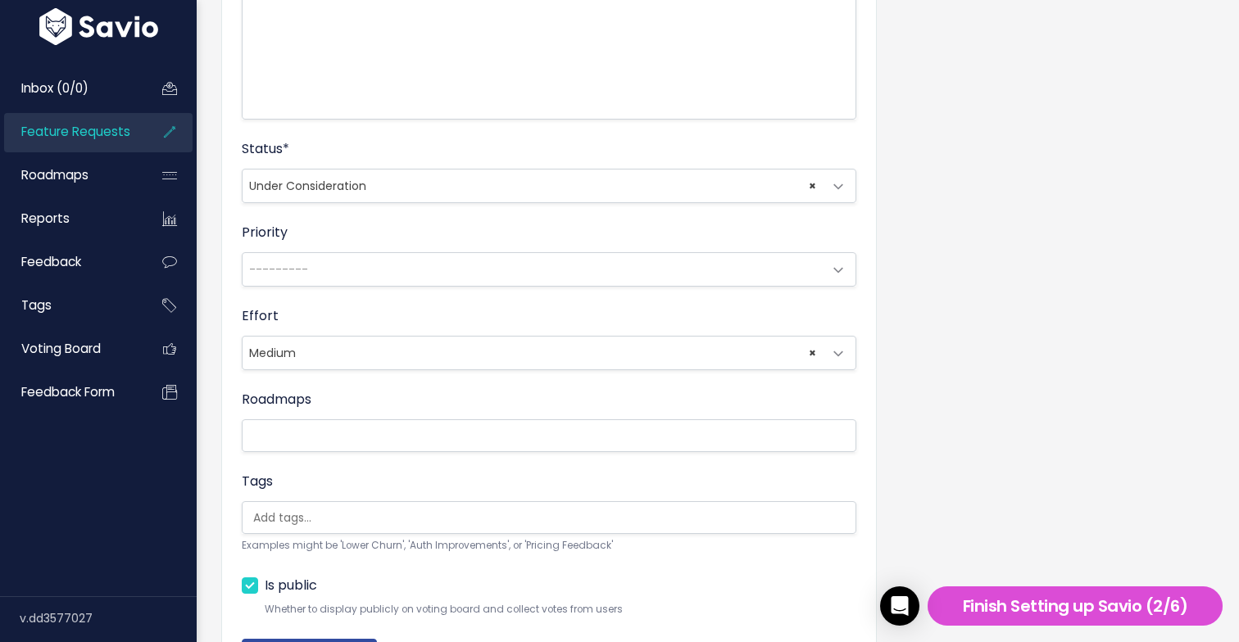
scroll to position [552, 0]
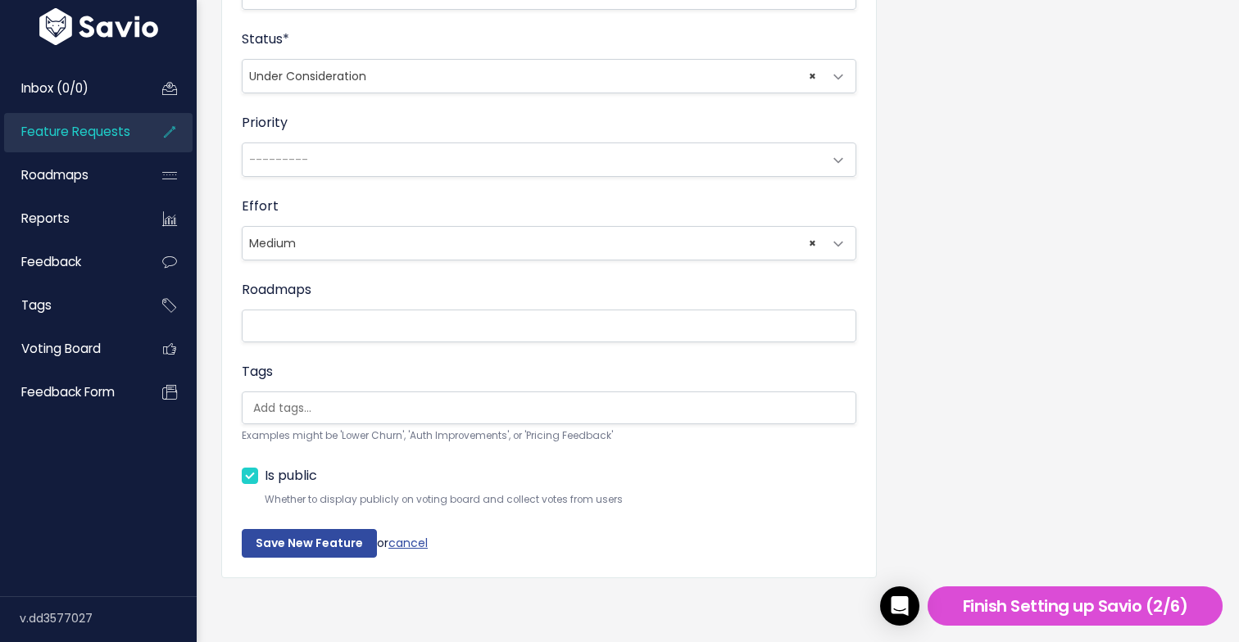
click at [467, 70] on span "× Under Consideration" at bounding box center [533, 76] width 580 height 33
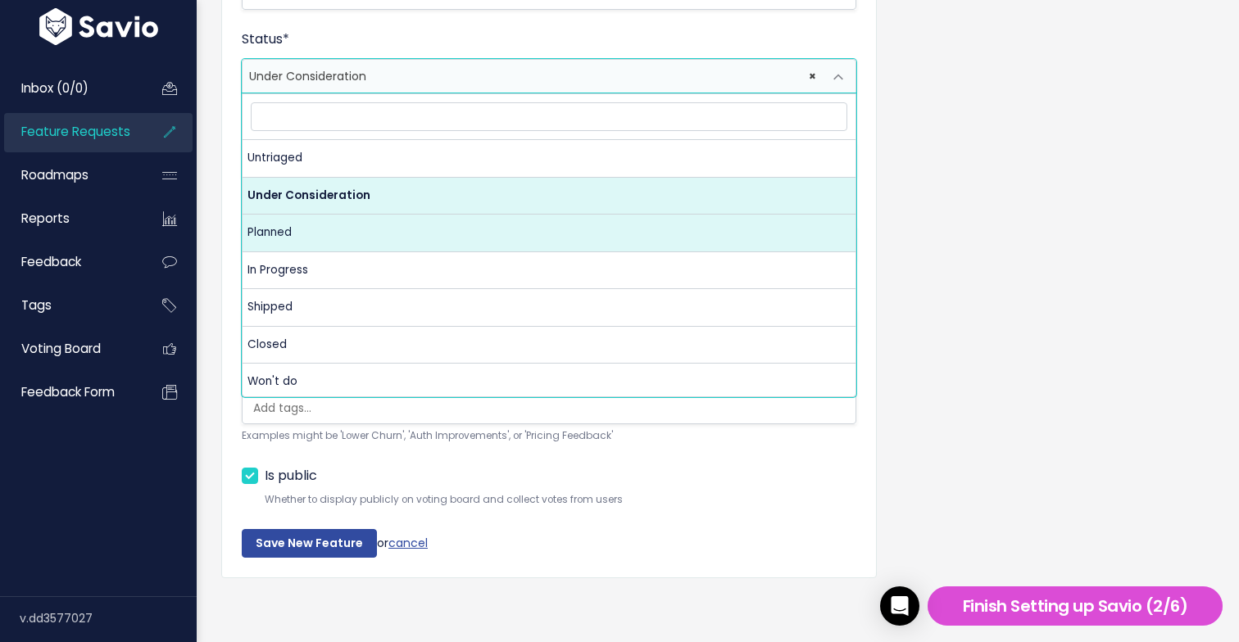
select select "PLANNED"
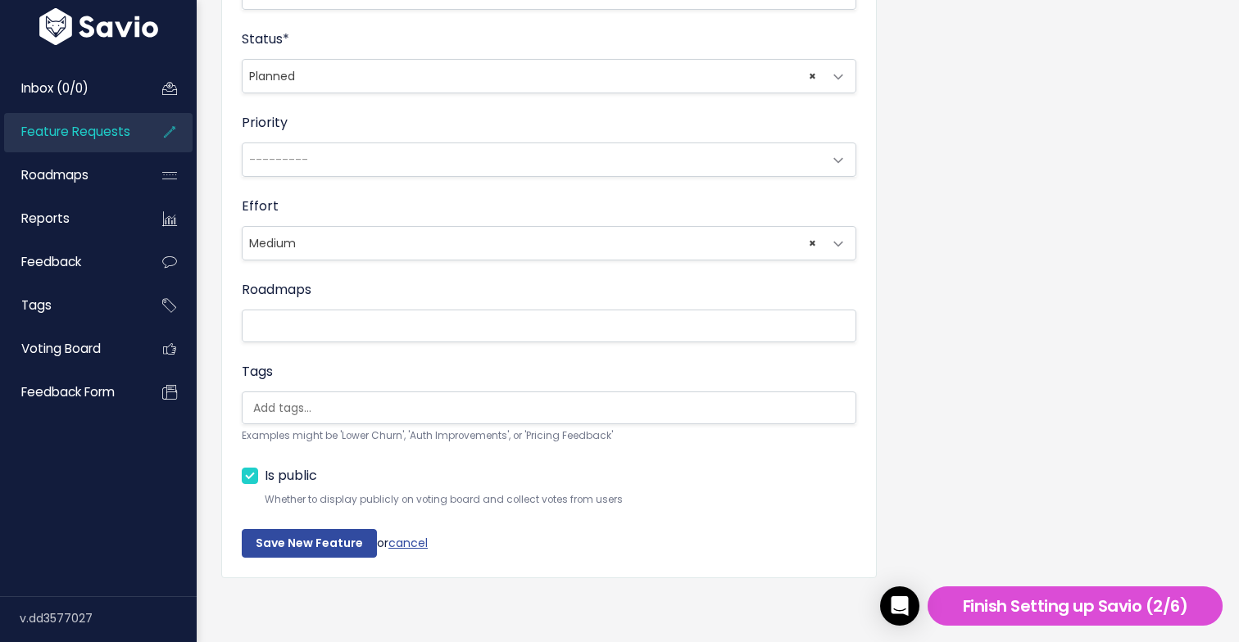
click at [530, 38] on div "Status * Untriaged Under Consideration Planned In Progress Shipped Closed Won't…" at bounding box center [549, 61] width 615 height 64
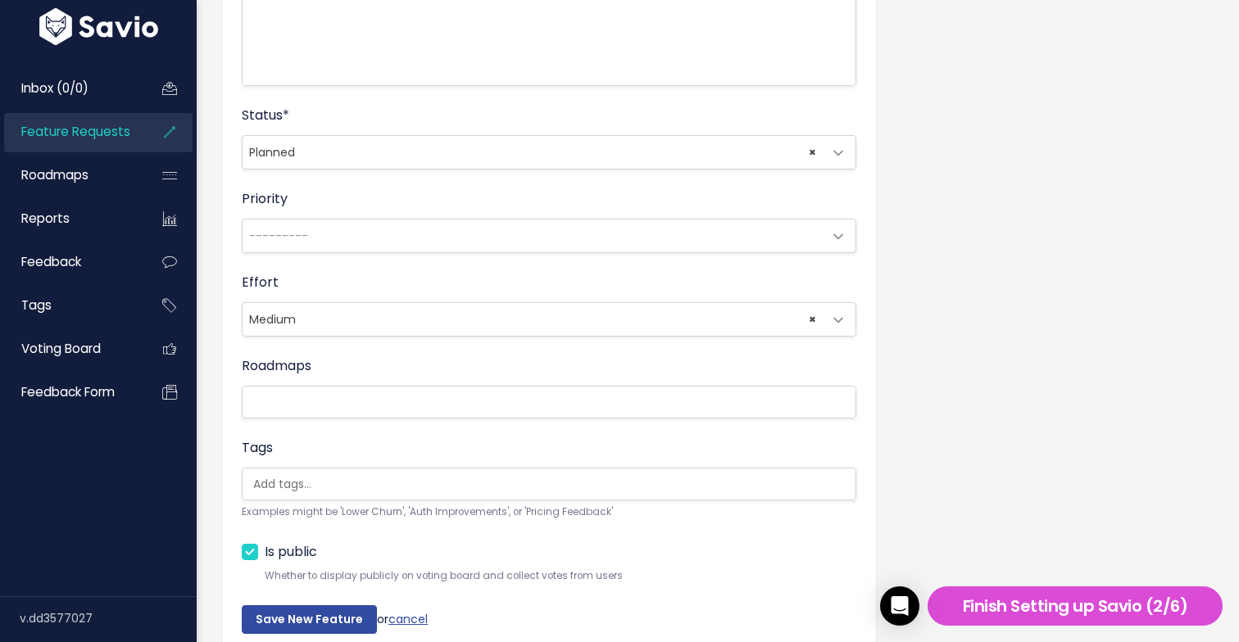
scroll to position [453, 0]
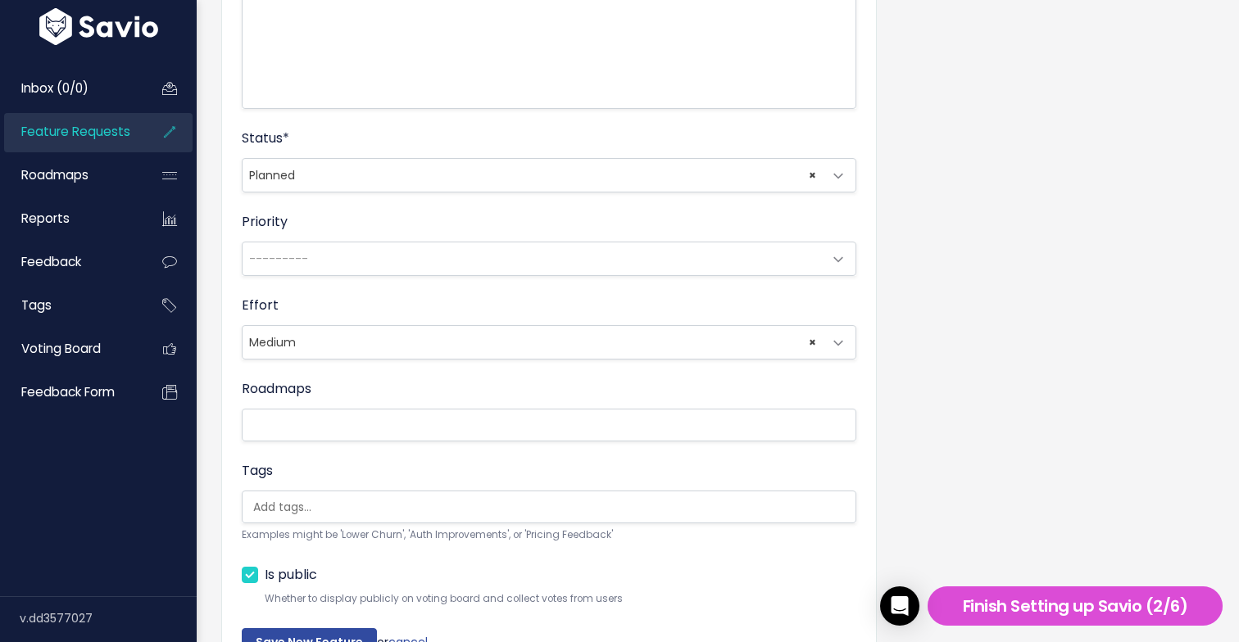
click at [544, 245] on span "---------" at bounding box center [533, 259] width 580 height 33
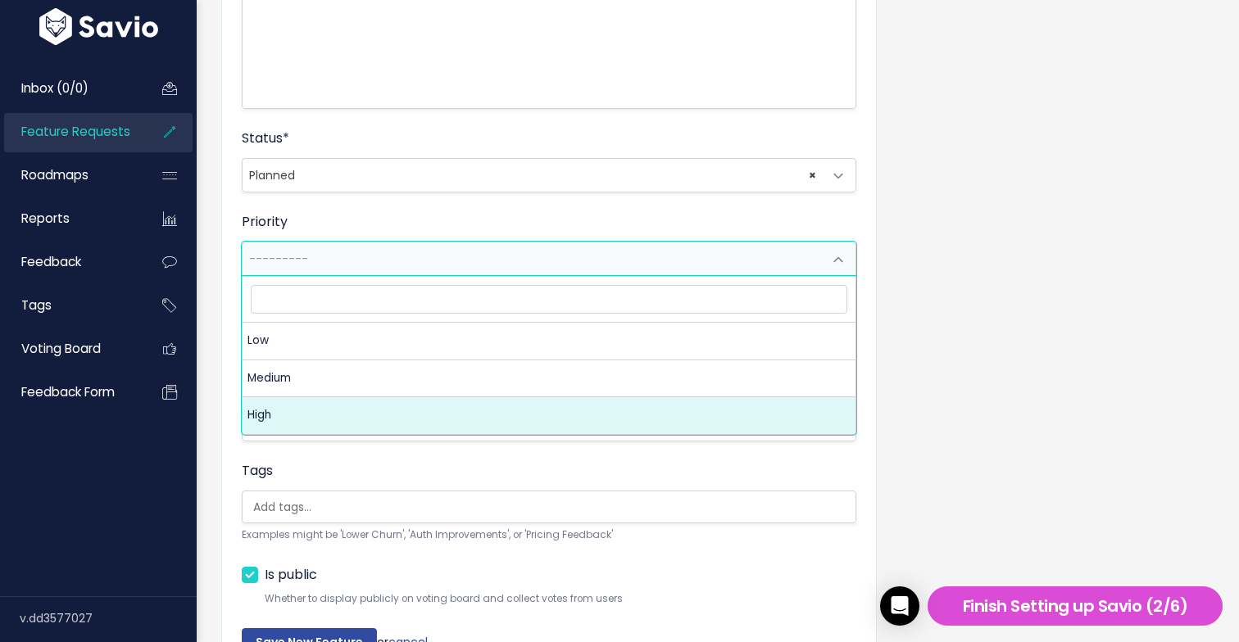
select select "3_HIGH"
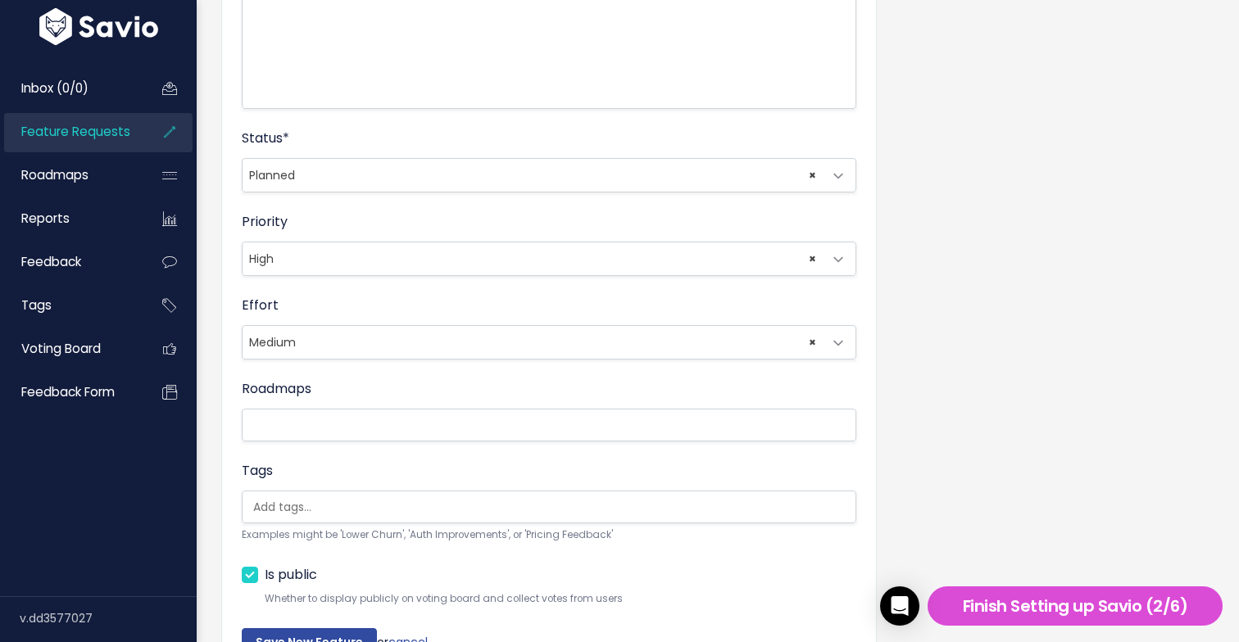
click at [534, 204] on fieldset "Description Add an option to set a "promised date" for a specific service for a…" at bounding box center [549, 201] width 615 height 853
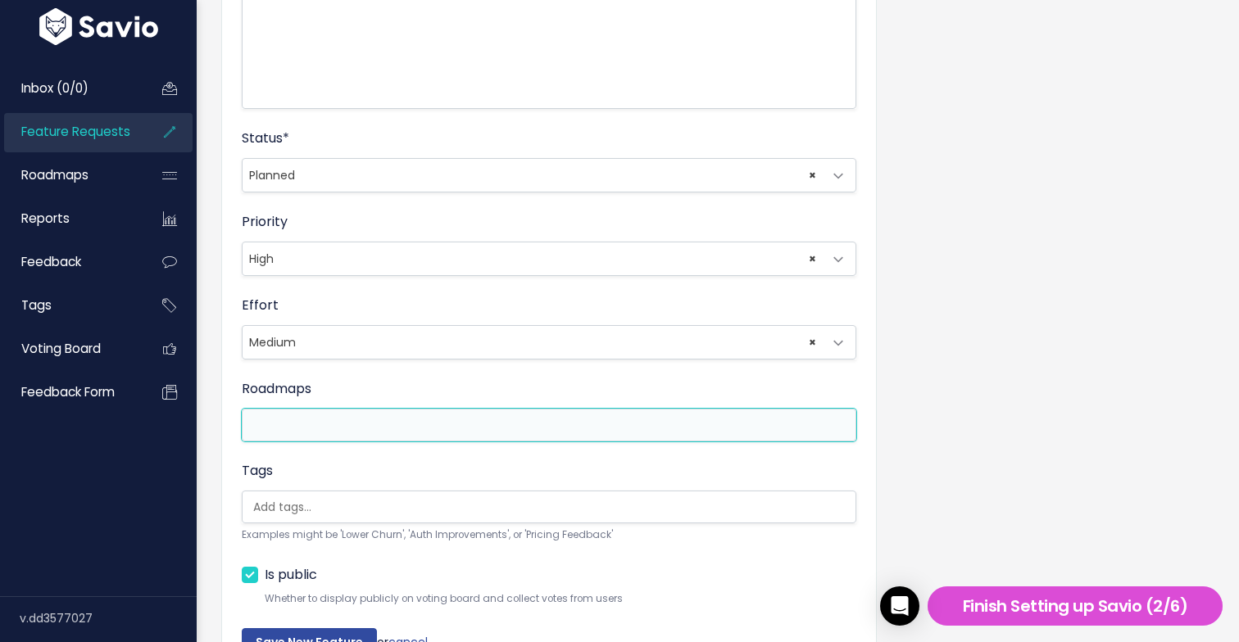
click at [514, 417] on li at bounding box center [545, 425] width 597 height 20
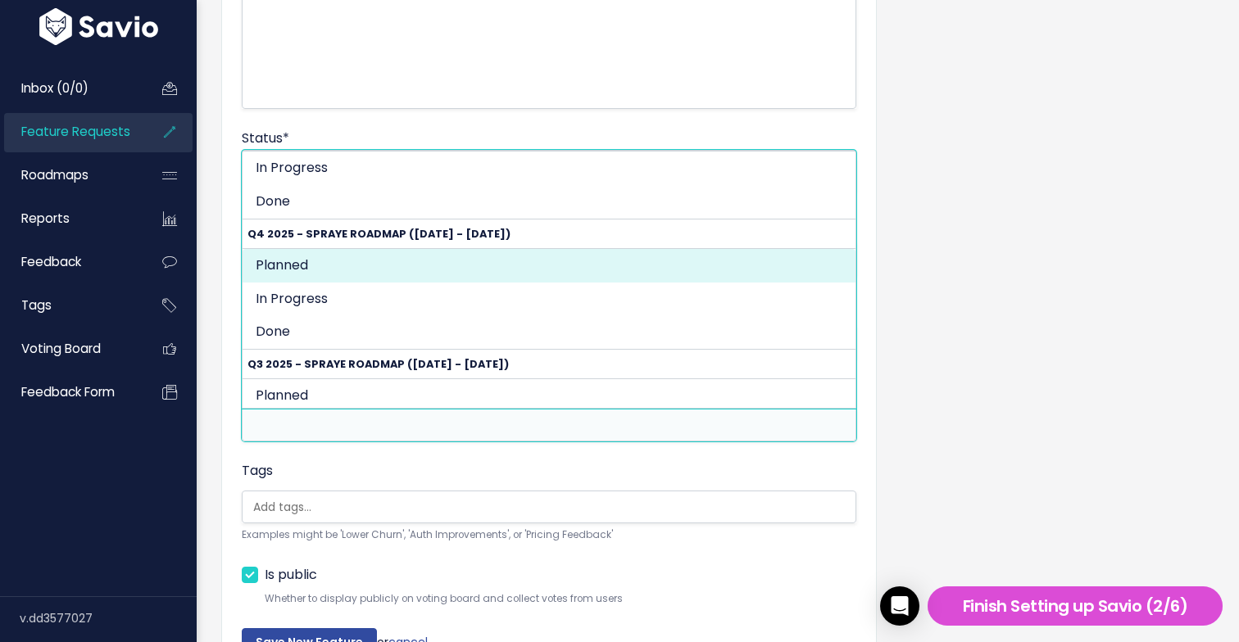
scroll to position [134, 0]
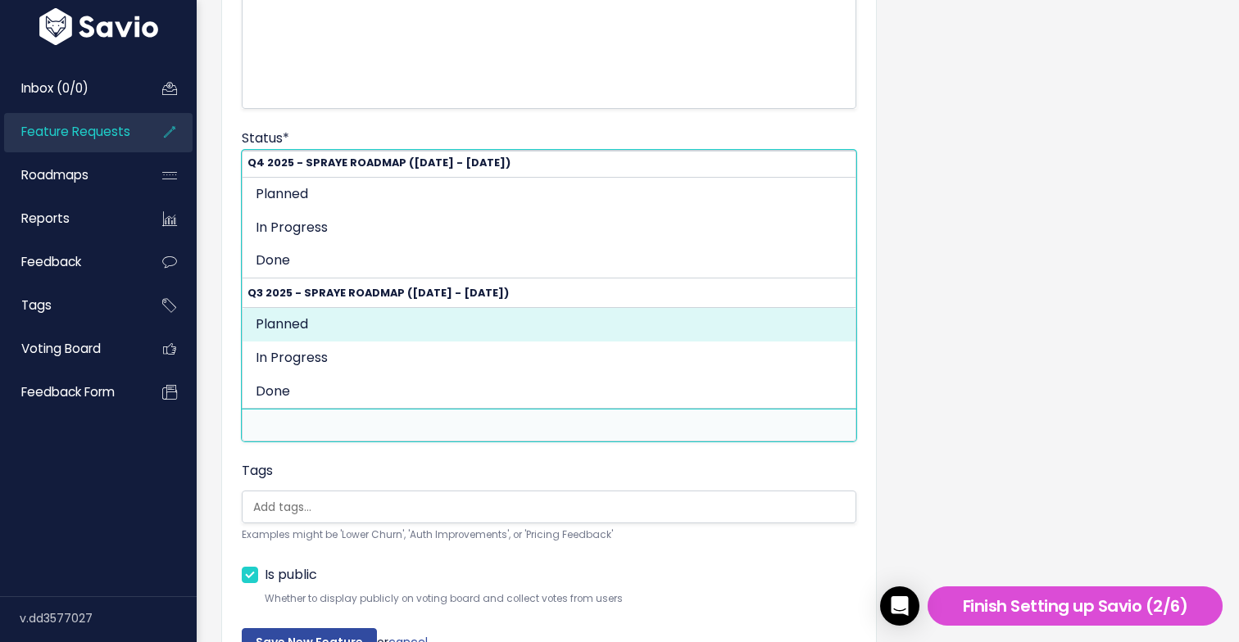
select select "105"
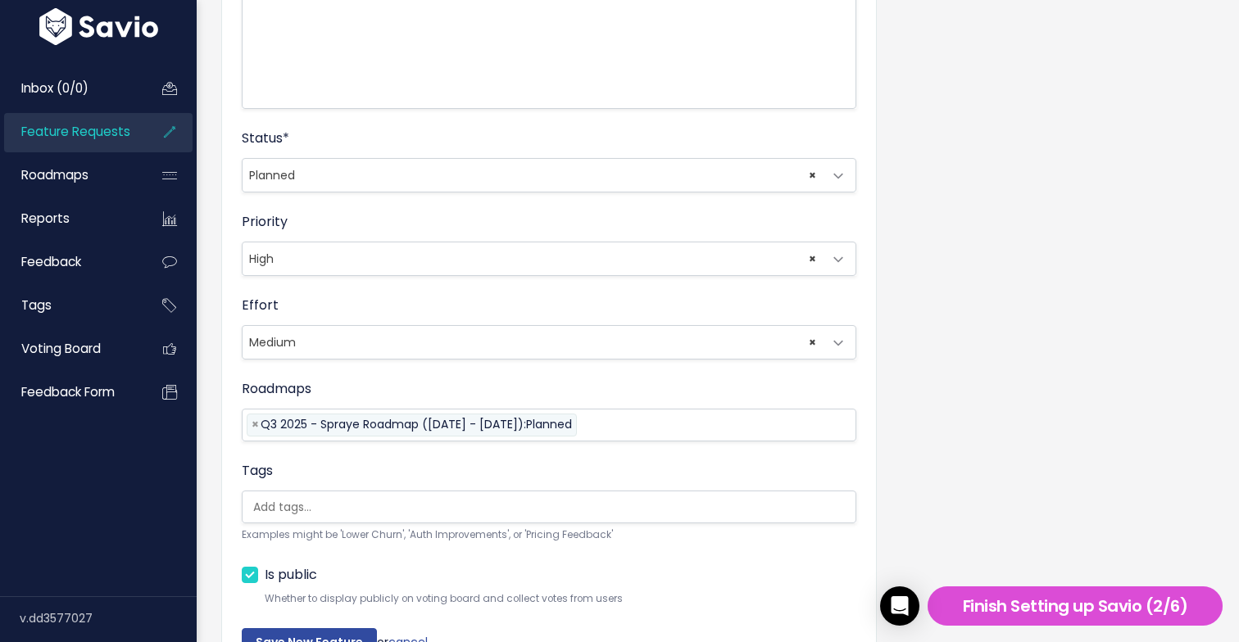
click at [538, 470] on div "Tags Examples might be 'Lower Churn', 'Auth Improvements', or 'Pricing Feedback'" at bounding box center [549, 502] width 615 height 83
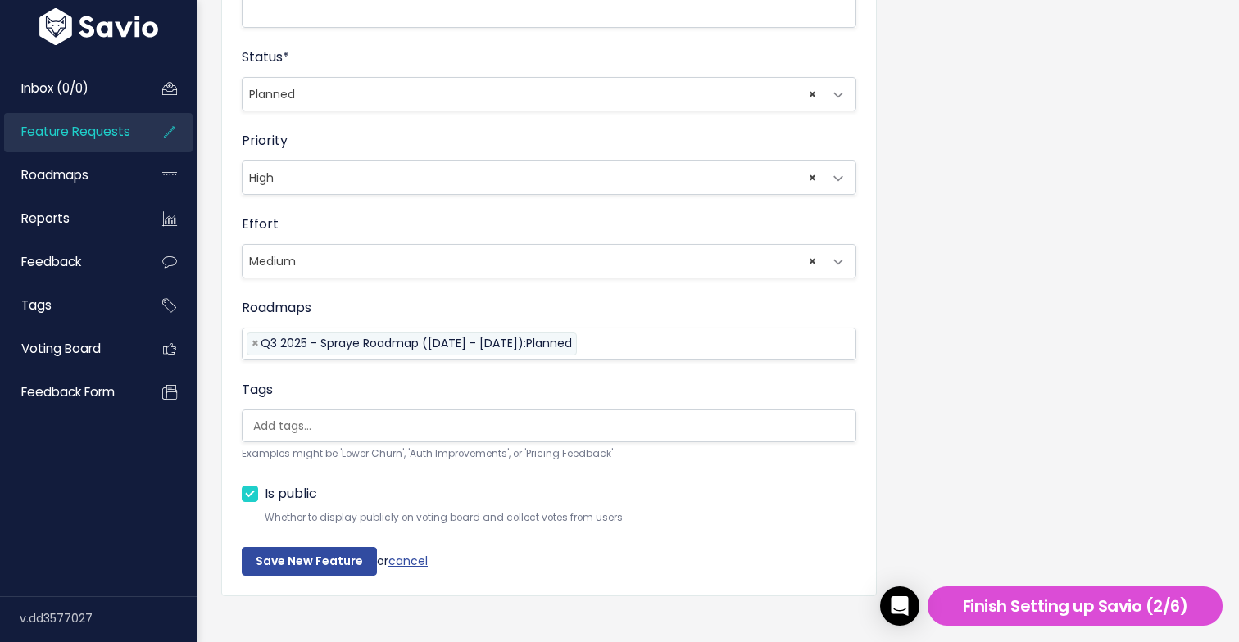
scroll to position [552, 0]
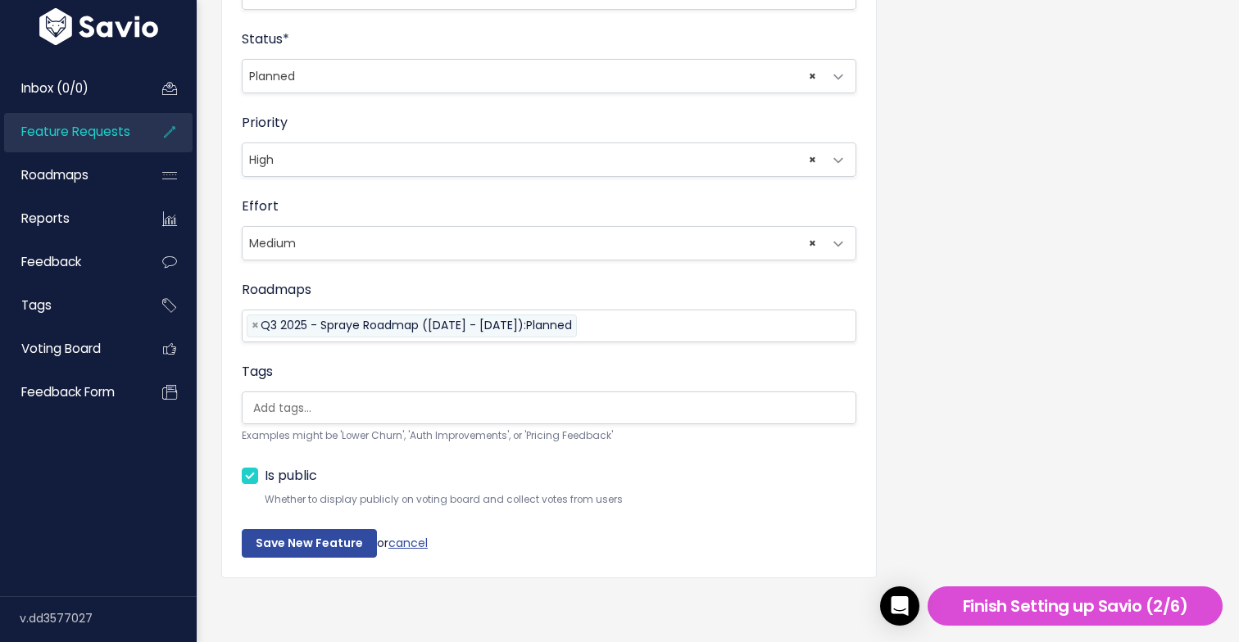
click at [541, 418] on ul at bounding box center [549, 408] width 613 height 31
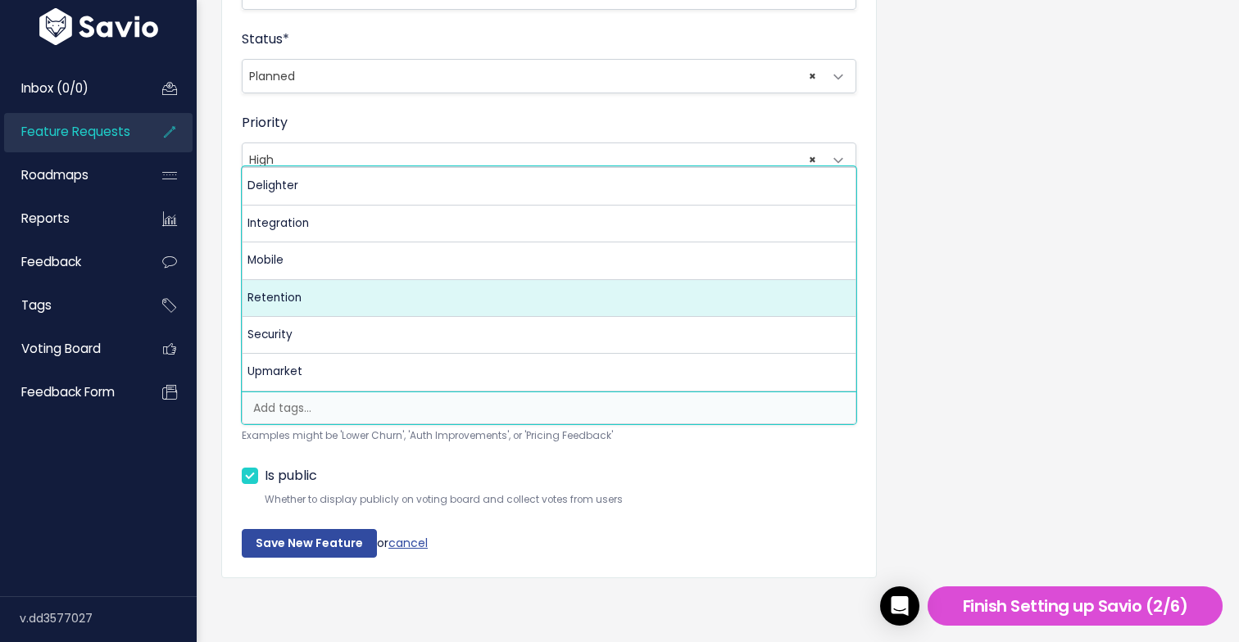
select select "8648"
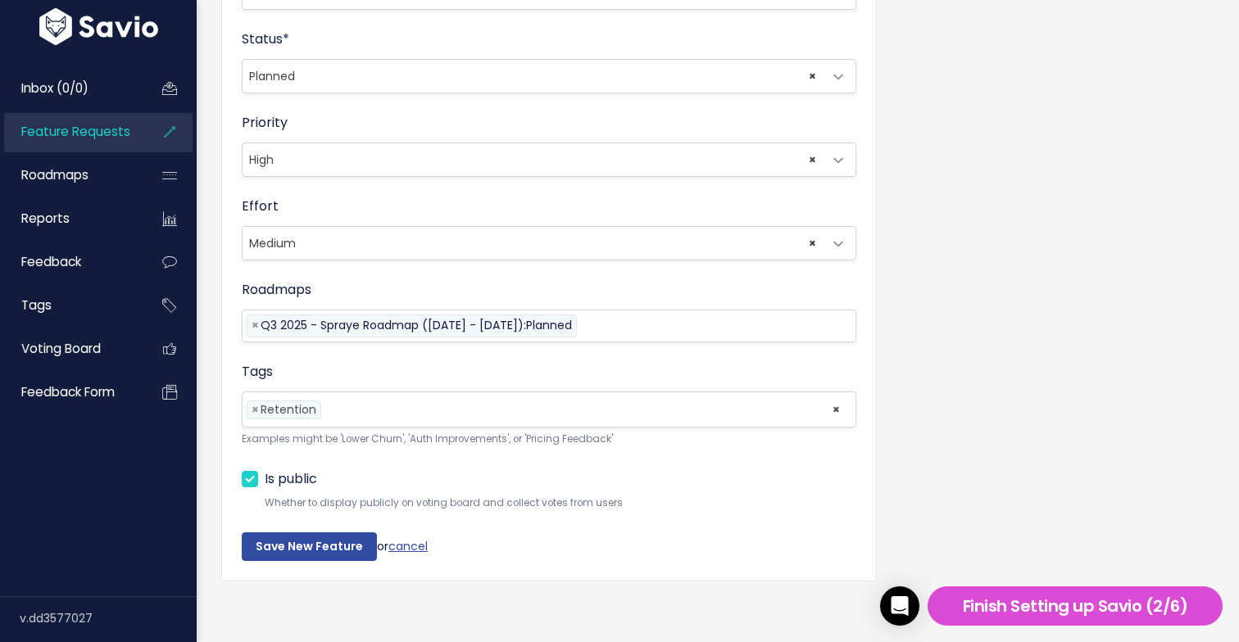
click at [542, 461] on fieldset "Description Add an option to set a "promised date" for a specific service for a…" at bounding box center [549, 104] width 615 height 856
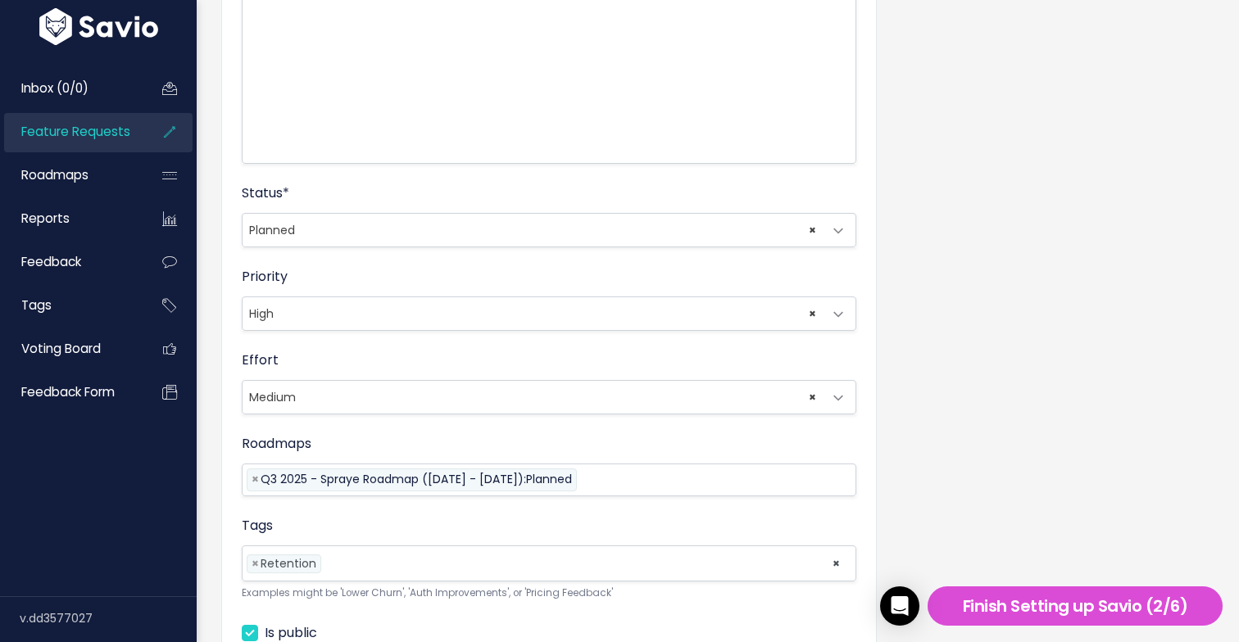
scroll to position [556, 0]
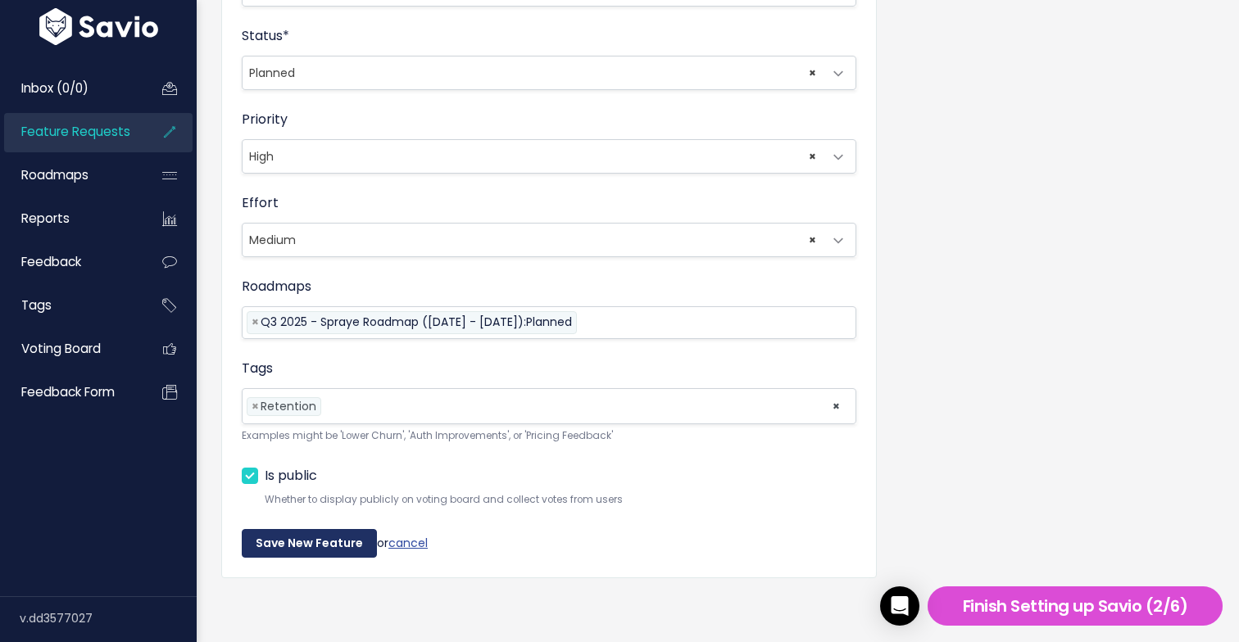
click at [308, 544] on input "Save New Feature" at bounding box center [309, 543] width 135 height 29
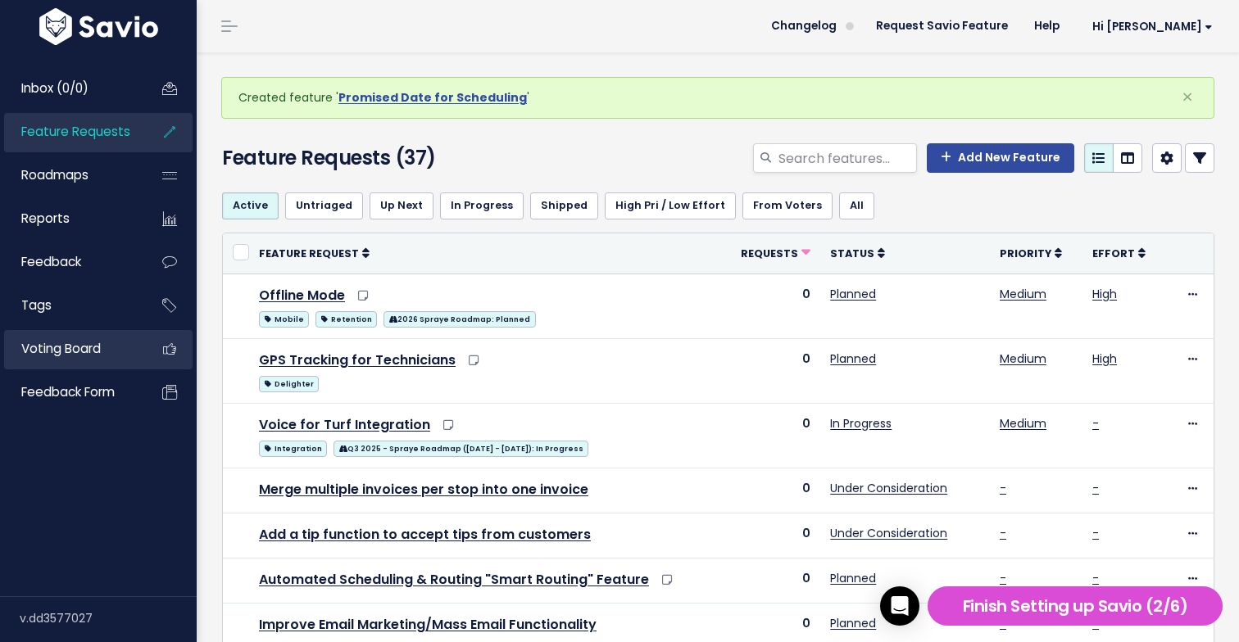
click at [101, 348] on span "Voting Board" at bounding box center [60, 348] width 79 height 17
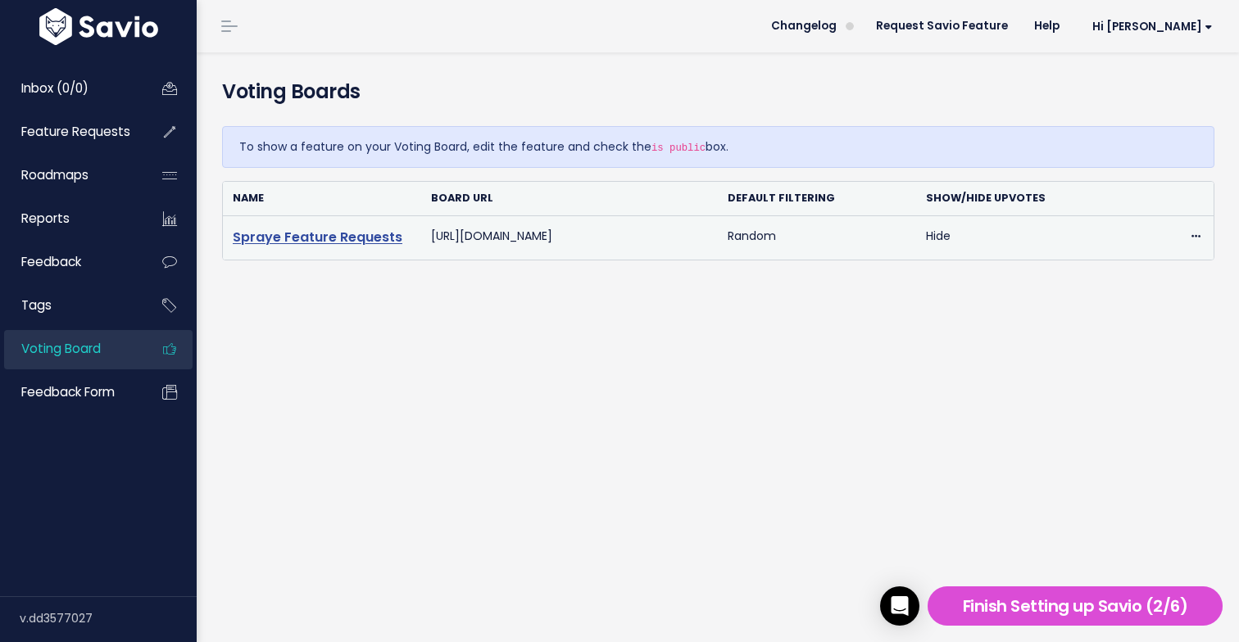
click at [324, 238] on link "Spraye Feature Requests" at bounding box center [318, 237] width 170 height 19
